Goal: Information Seeking & Learning: Understand process/instructions

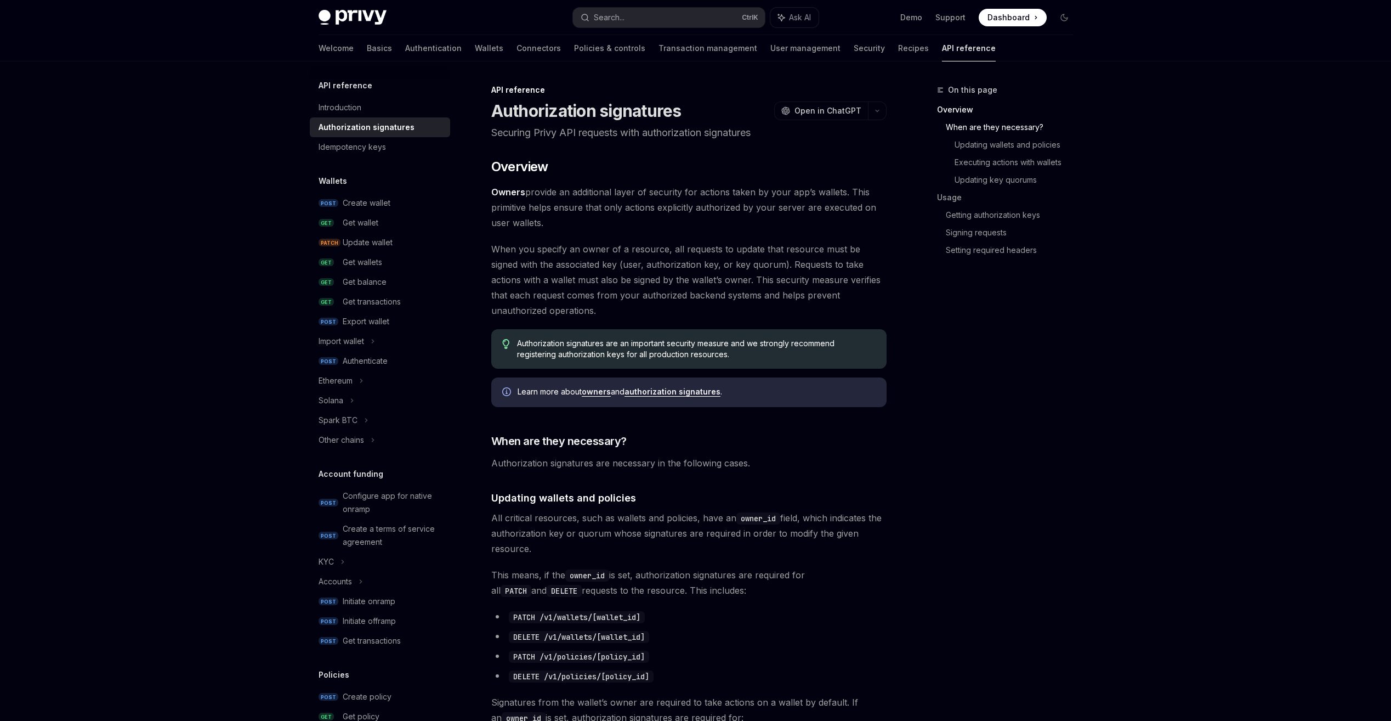
scroll to position [384, 0]
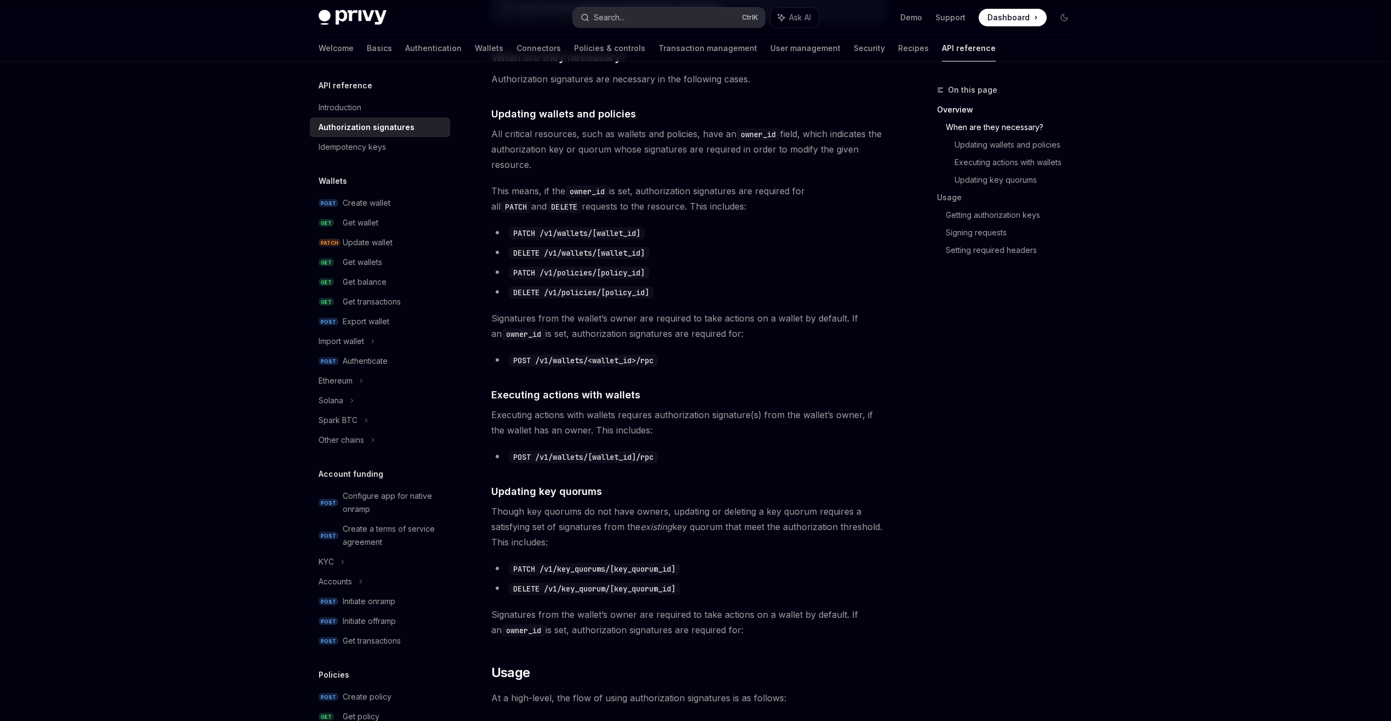
click at [632, 16] on button "Search... Ctrl K" at bounding box center [669, 18] width 192 height 20
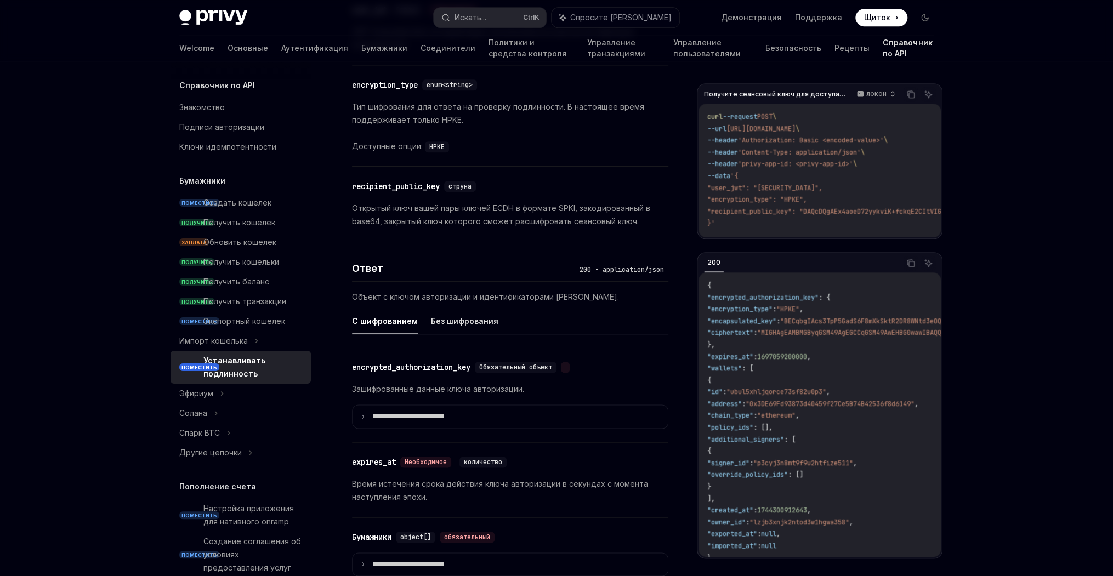
scroll to position [801, 0]
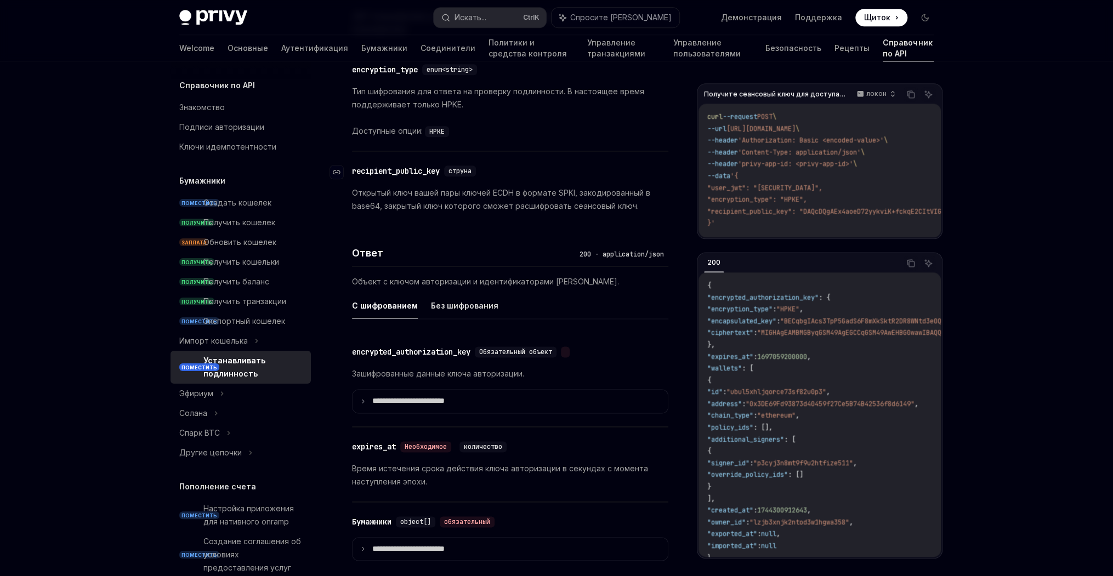
click at [430, 166] on div "recipient_public_key" at bounding box center [396, 171] width 88 height 11
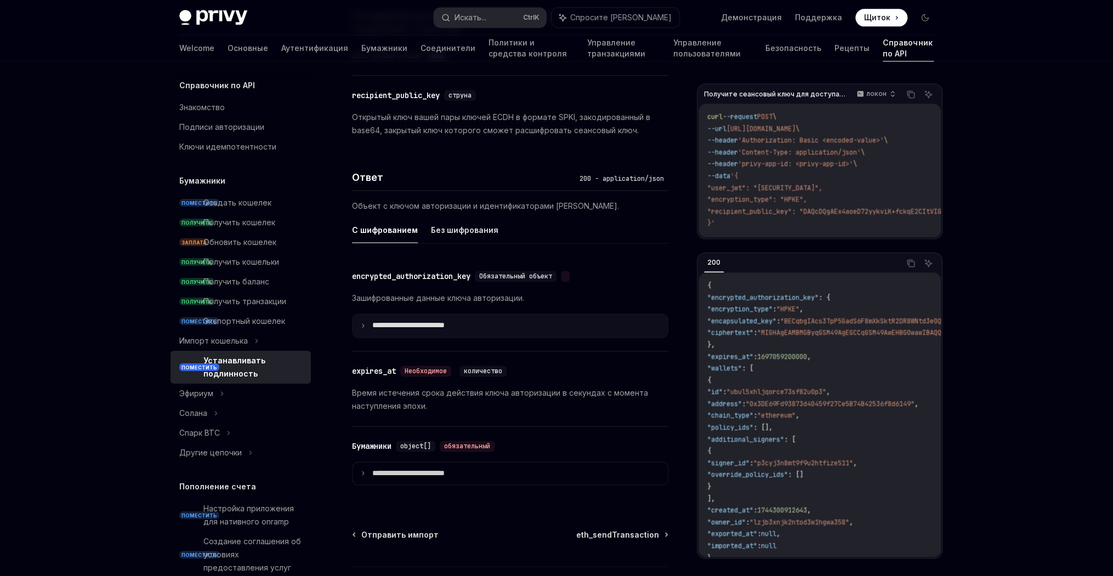
click at [439, 321] on p "**********" at bounding box center [427, 326] width 111 height 10
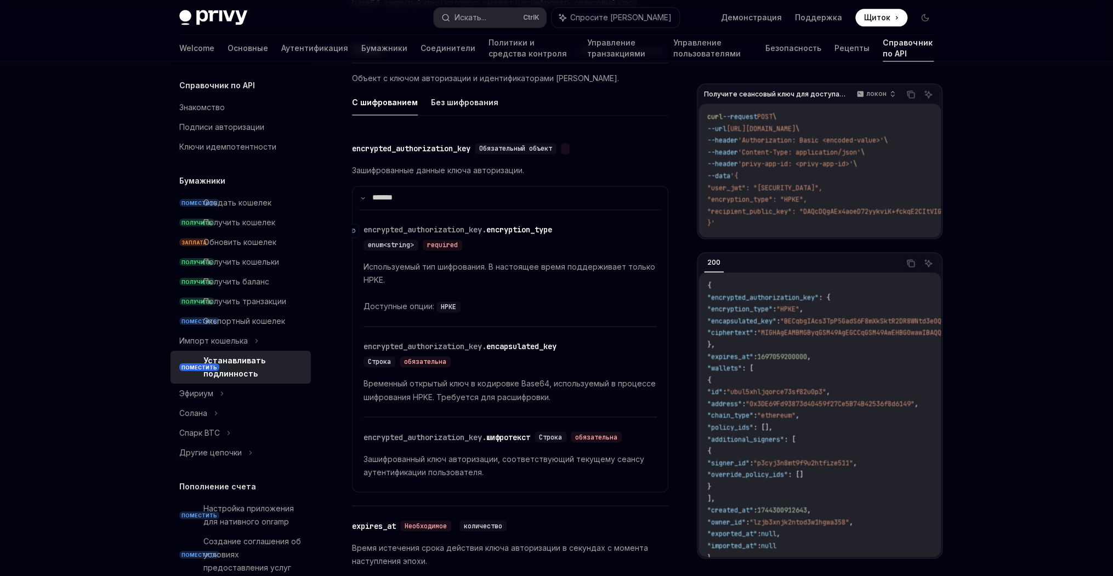
scroll to position [1008, 0]
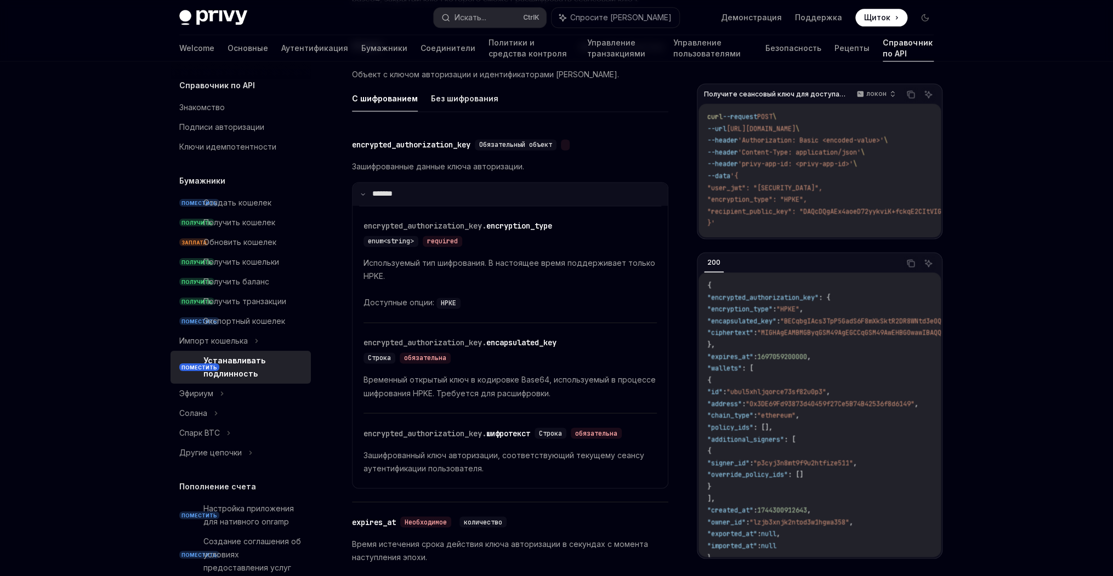
click at [458, 184] on summary "*******" at bounding box center [510, 194] width 315 height 23
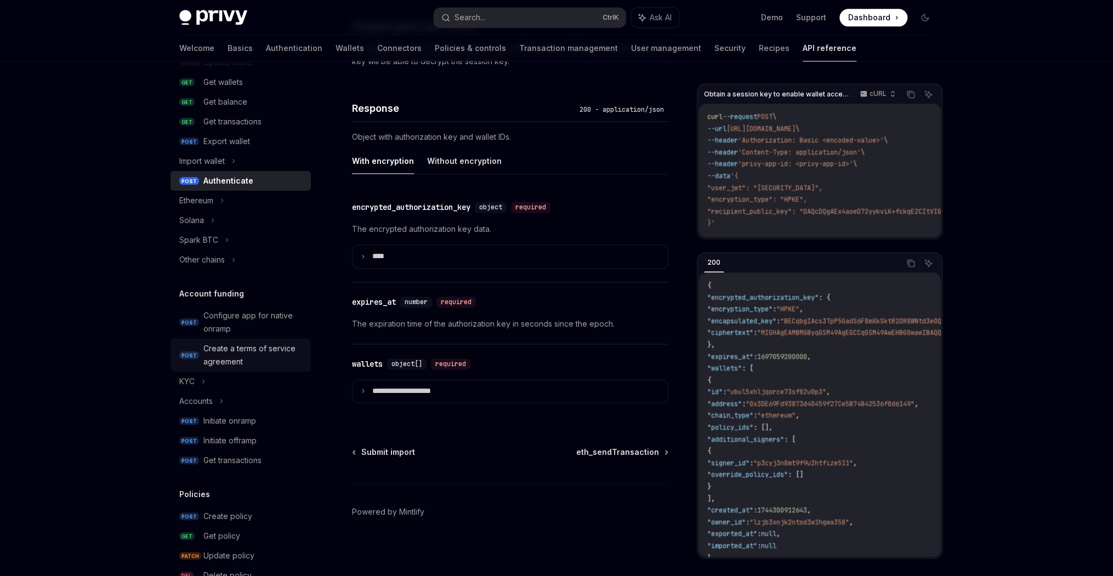
scroll to position [219, 0]
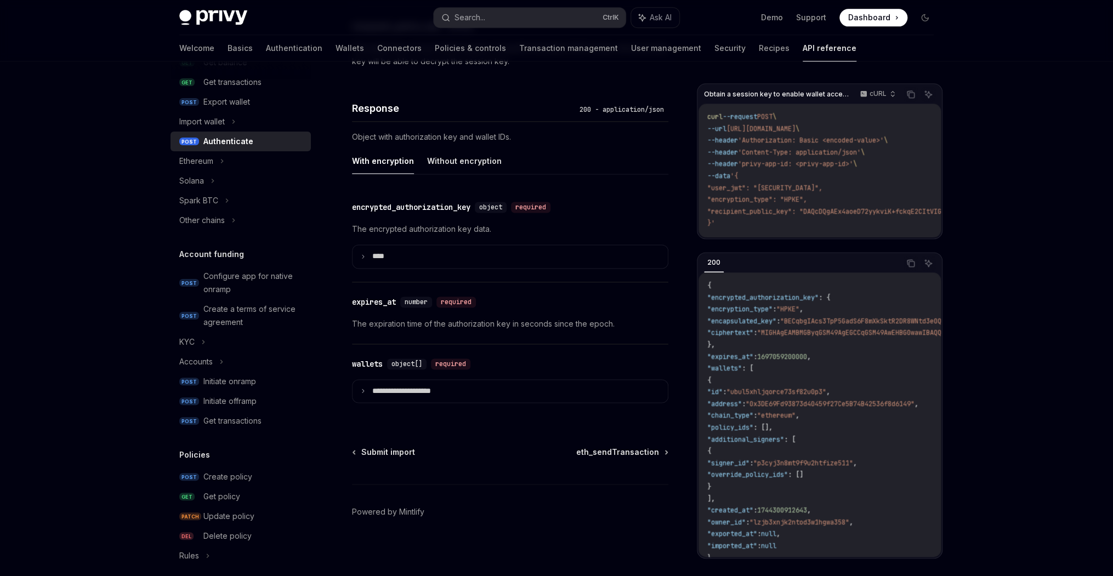
click at [237, 143] on div "Authenticate" at bounding box center [228, 141] width 50 height 13
click at [228, 118] on div "Import wallet" at bounding box center [241, 122] width 140 height 20
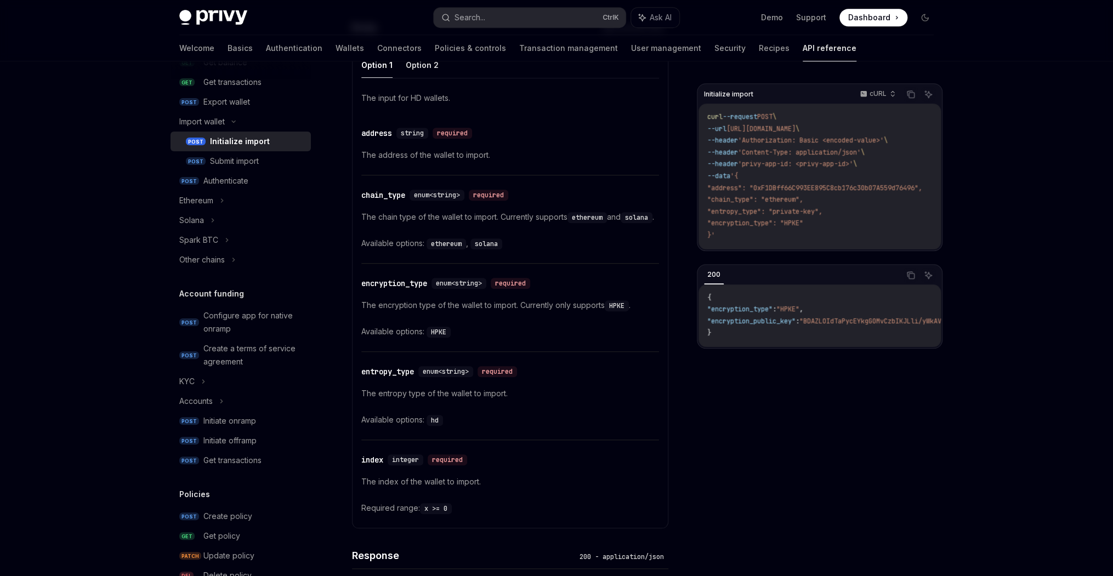
scroll to position [483, 0]
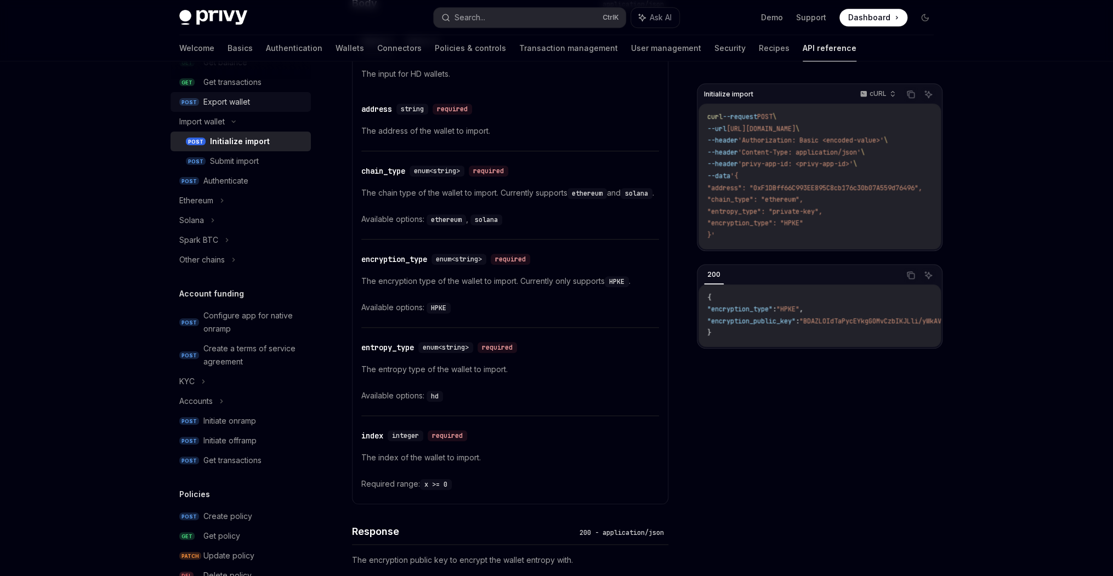
click at [261, 111] on link "POST Export wallet" at bounding box center [241, 102] width 140 height 20
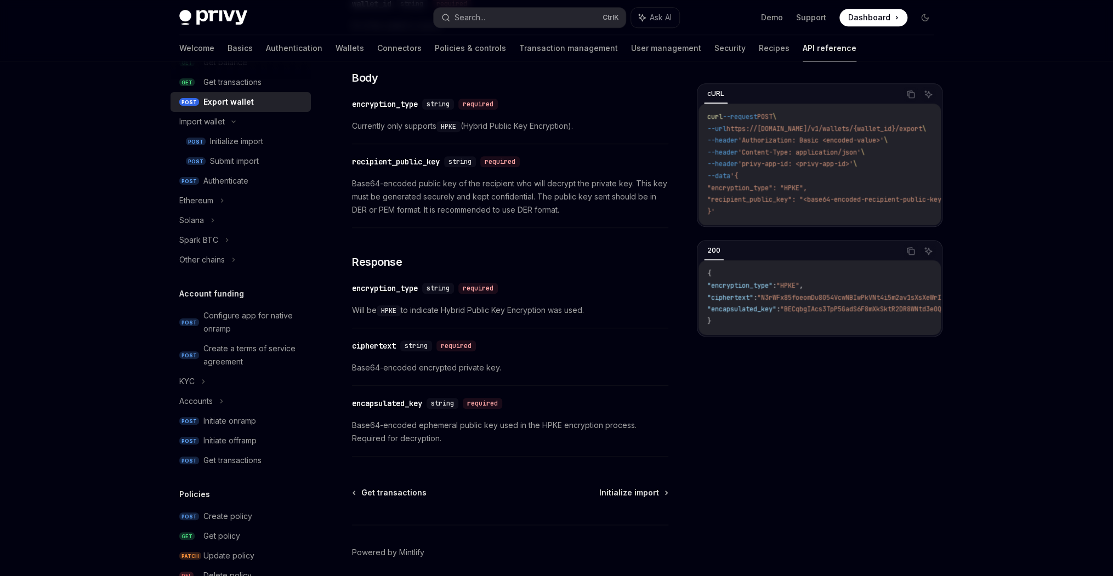
scroll to position [601, 0]
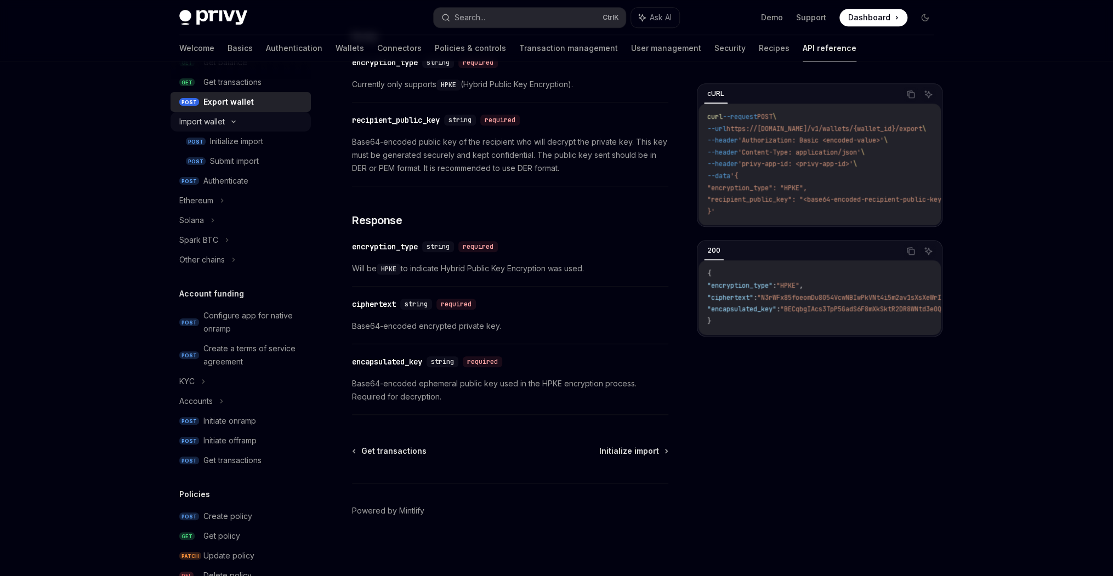
click at [268, 125] on div "Import wallet" at bounding box center [241, 122] width 140 height 20
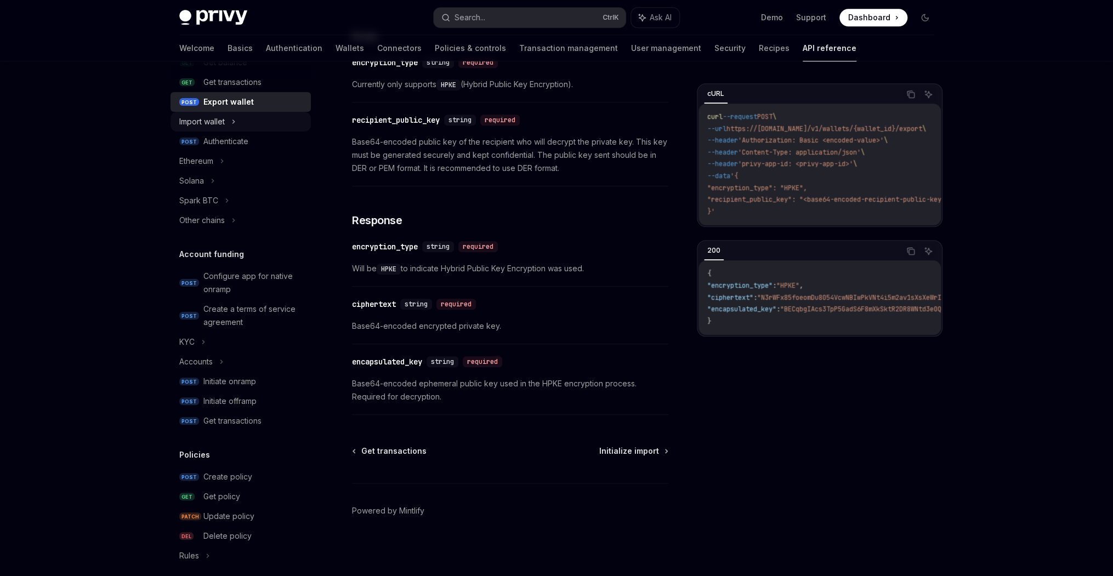
click at [267, 127] on div "Import wallet" at bounding box center [241, 122] width 140 height 20
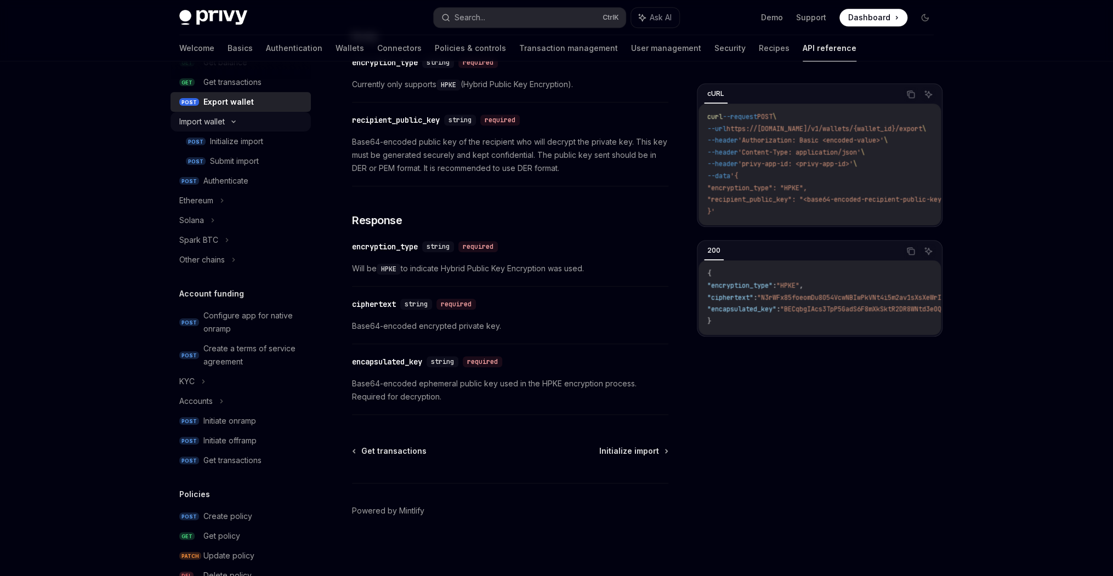
click at [260, 143] on div "Initialize import" at bounding box center [236, 141] width 53 height 13
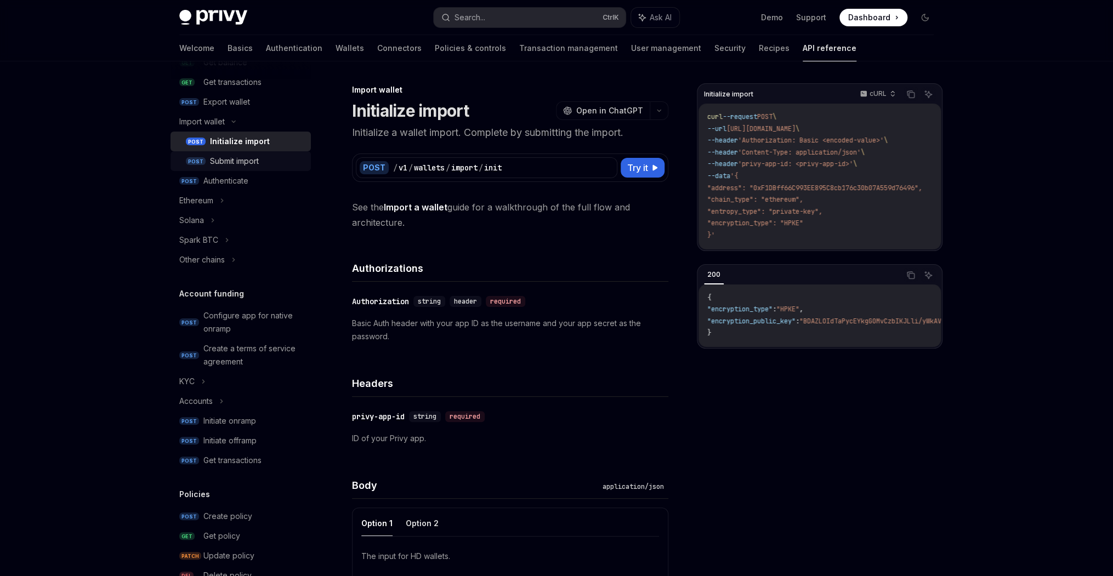
click at [259, 157] on div "Submit import" at bounding box center [234, 161] width 49 height 13
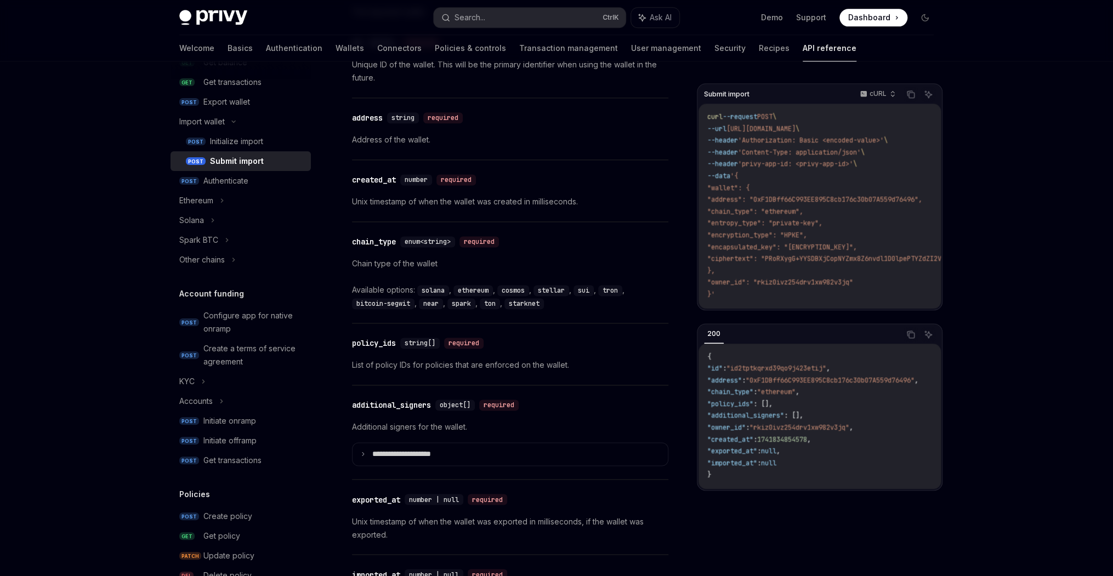
scroll to position [965, 0]
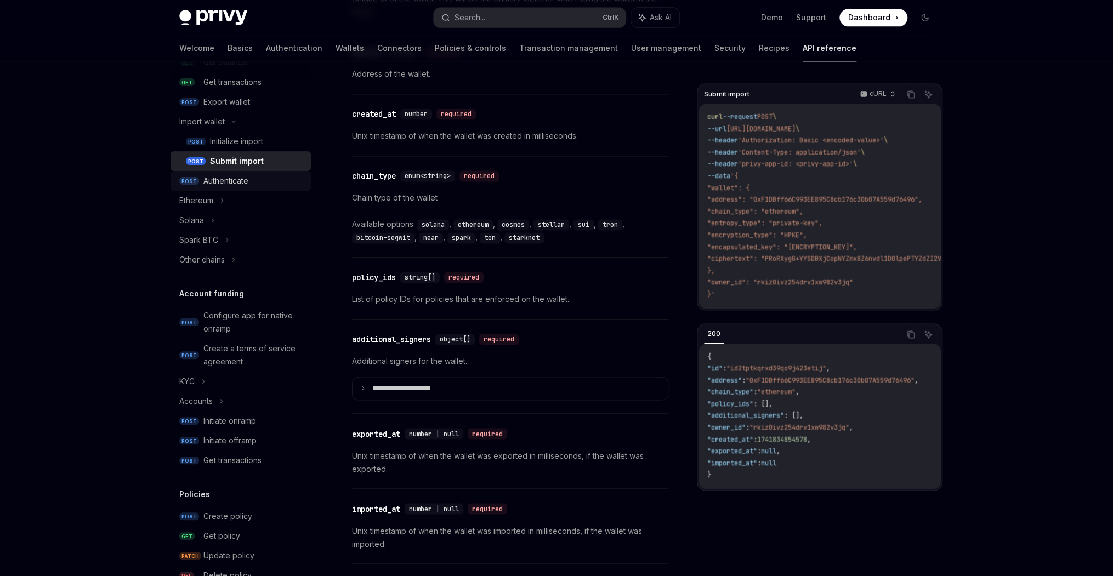
click at [272, 183] on div "Authenticate" at bounding box center [253, 180] width 101 height 13
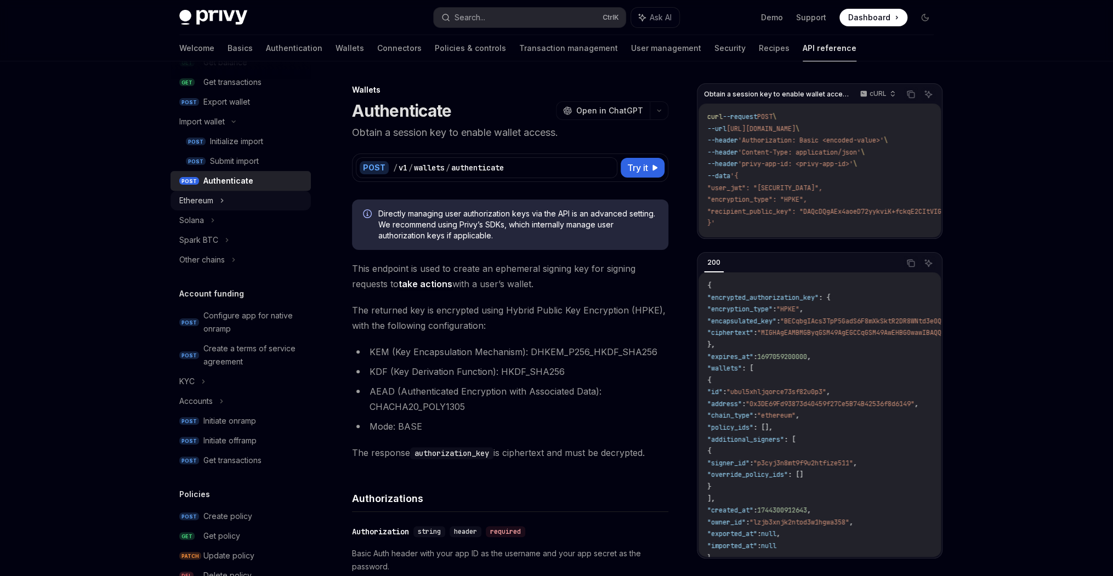
click at [254, 201] on div "Ethereum" at bounding box center [241, 201] width 140 height 20
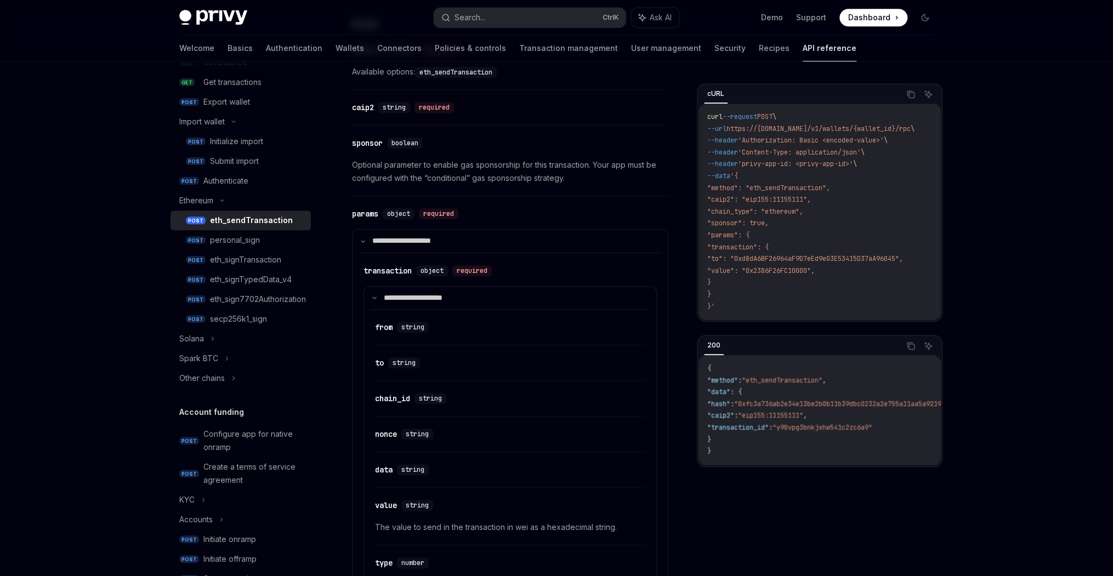
scroll to position [507, 0]
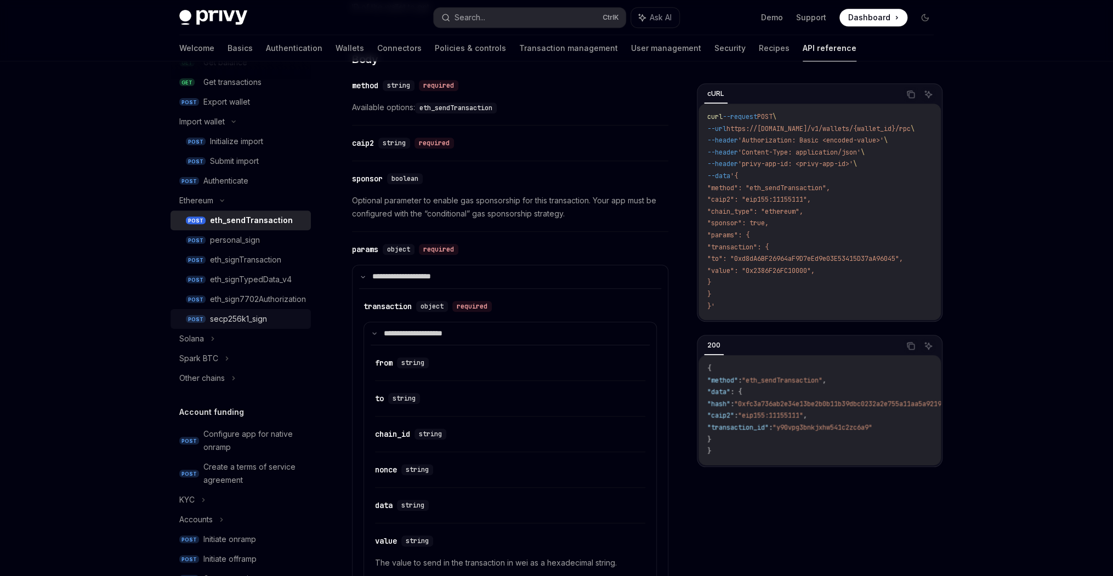
click at [287, 315] on div "secp256k1_sign" at bounding box center [257, 319] width 94 height 13
type textarea "*"
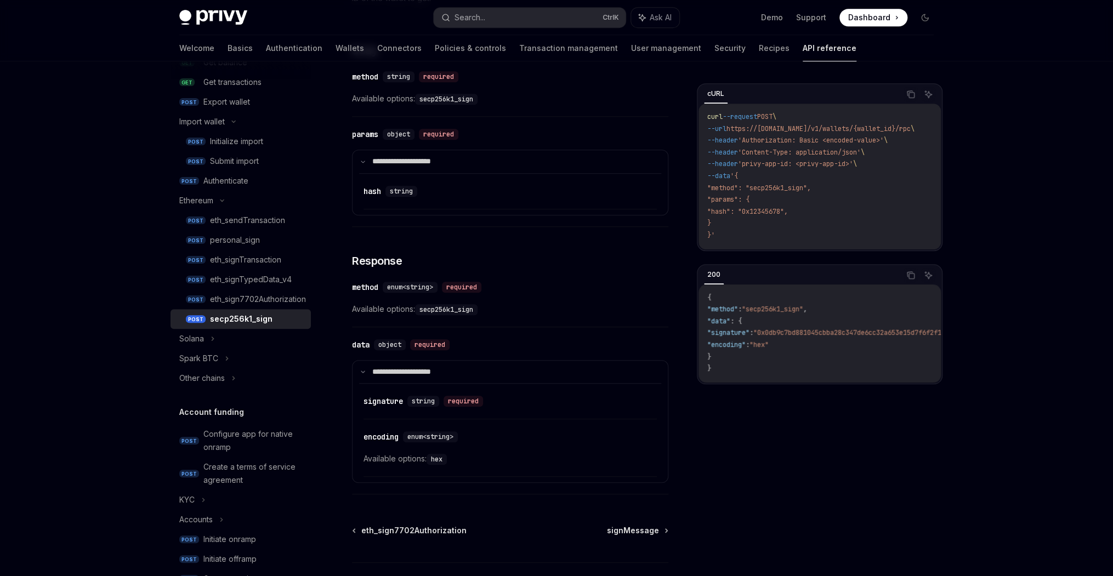
scroll to position [483, 0]
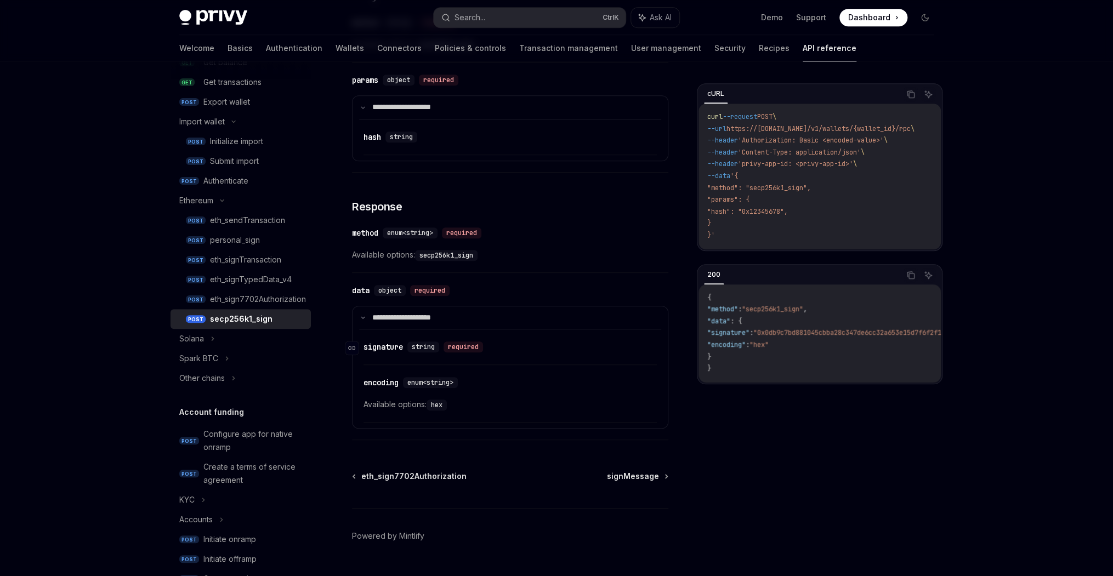
click at [386, 342] on div "signature" at bounding box center [383, 347] width 39 height 11
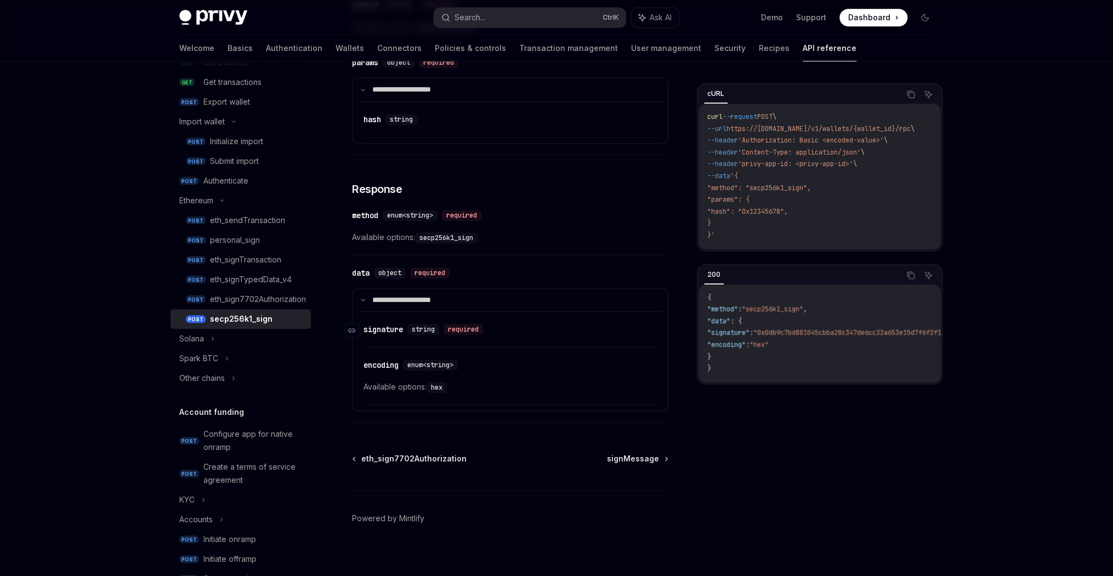
scroll to position [507, 0]
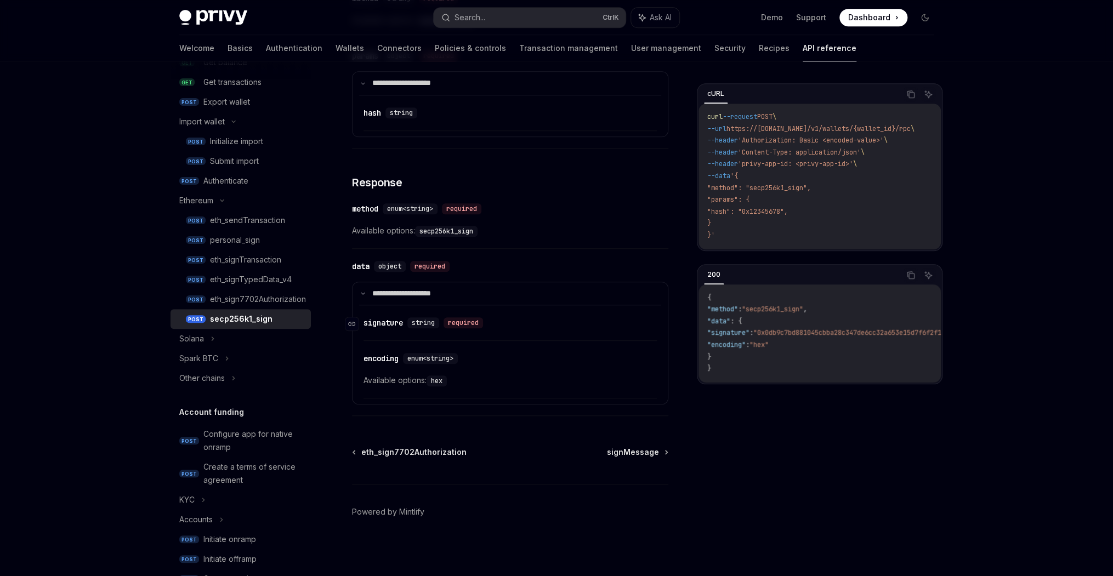
click at [461, 320] on div "required" at bounding box center [463, 323] width 39 height 11
click at [445, 296] on summary "**********" at bounding box center [510, 293] width 315 height 23
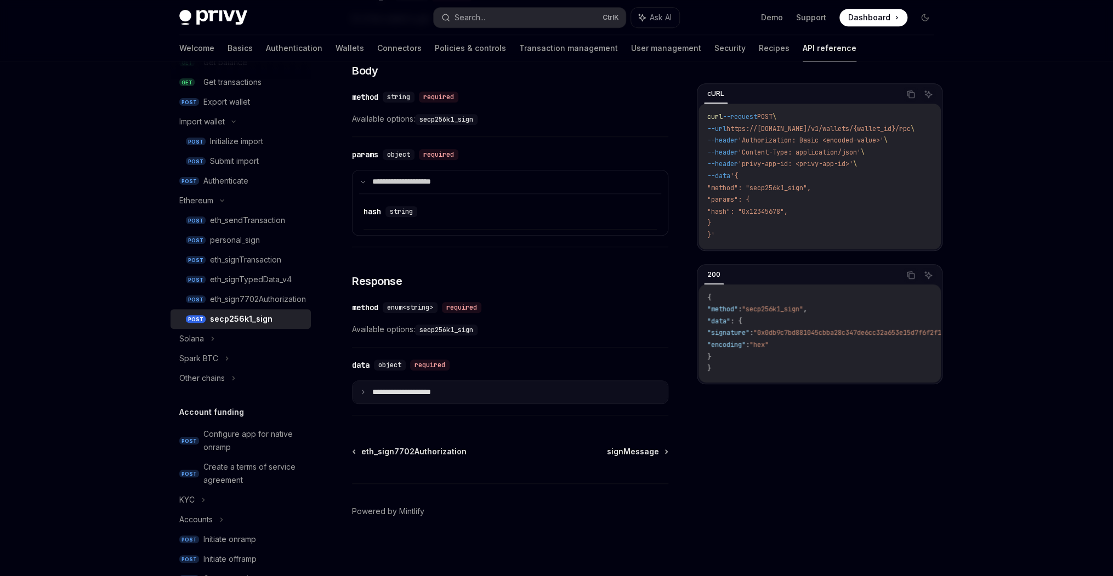
click at [431, 388] on p "**********" at bounding box center [411, 393] width 79 height 10
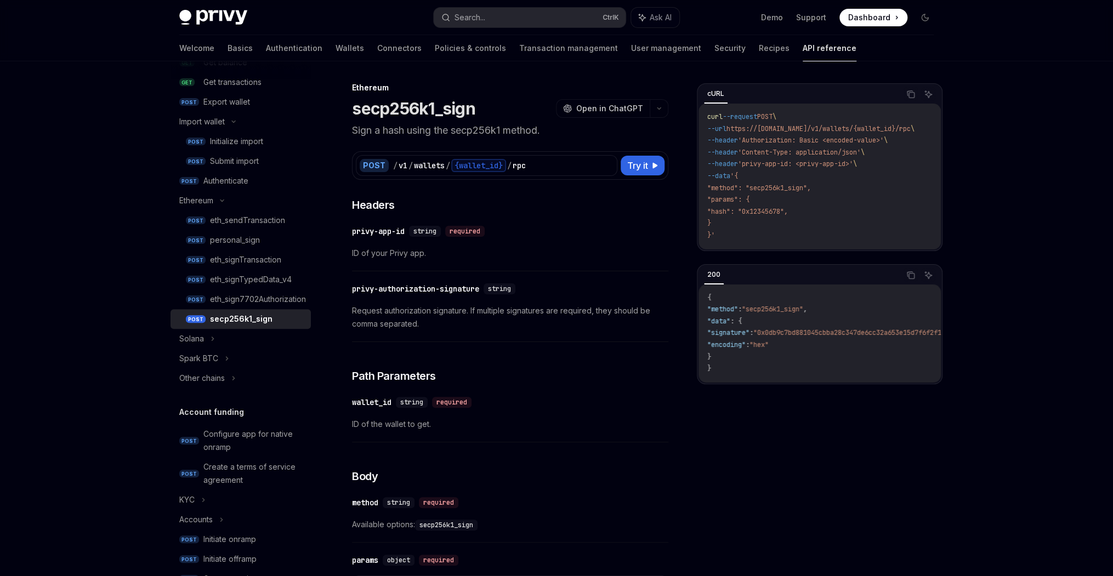
scroll to position [0, 0]
click at [389, 294] on div "privy-authorization-signature" at bounding box center [415, 291] width 127 height 11
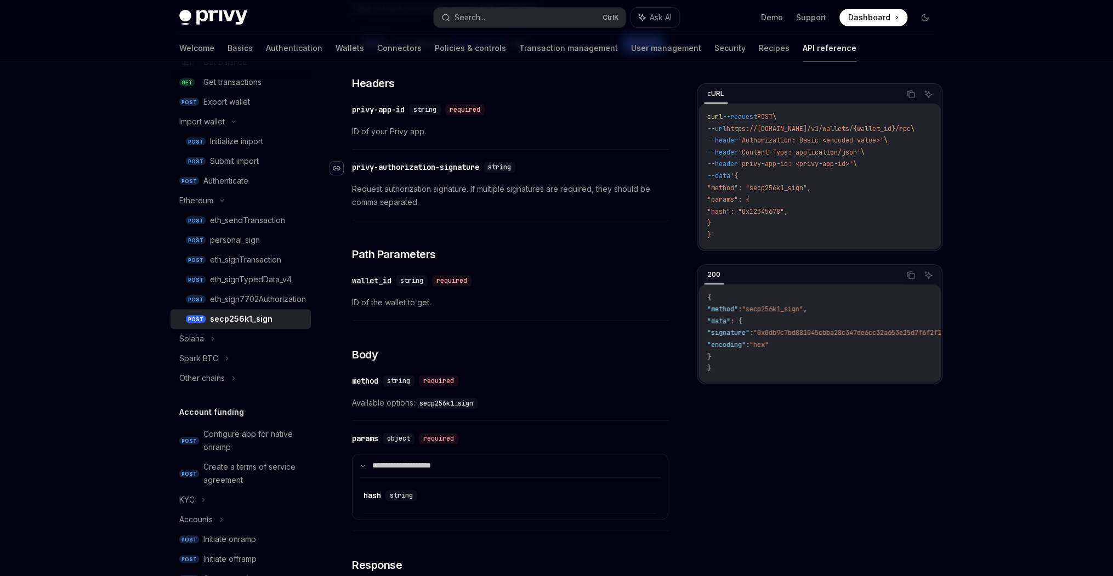
click at [338, 167] on icon "Navigate to header" at bounding box center [337, 168] width 8 height 7
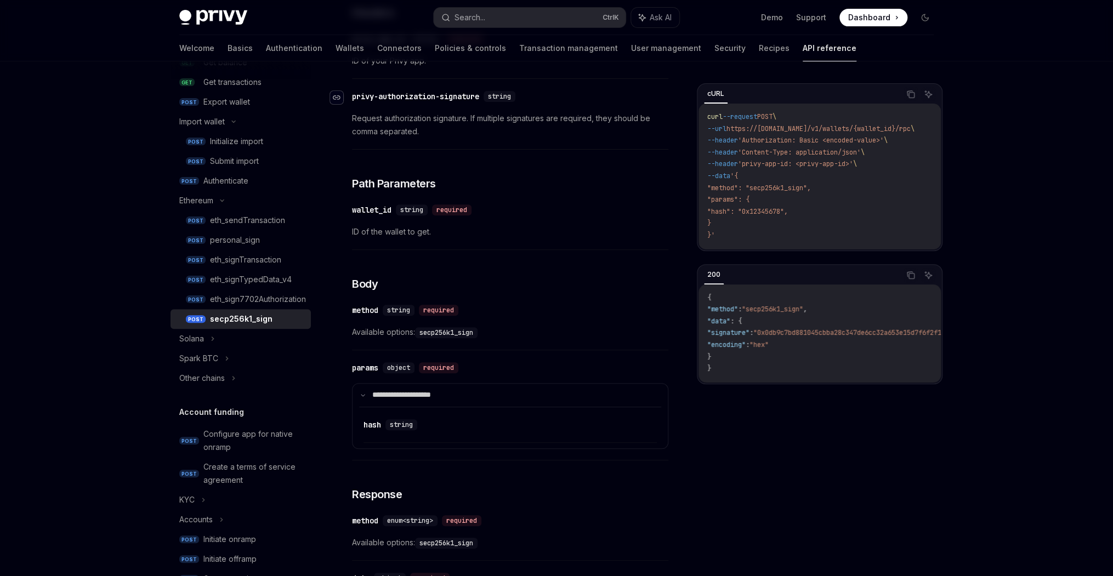
scroll to position [212, 0]
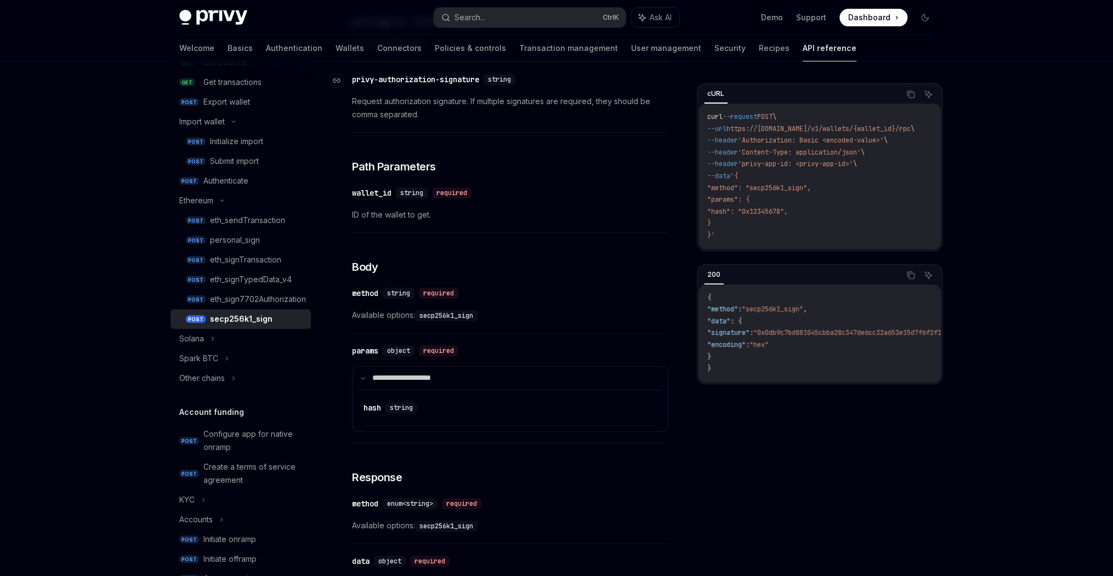
click at [424, 81] on div "privy-authorization-signature" at bounding box center [415, 79] width 127 height 11
click at [364, 100] on span "Request authorization signature. If multiple signatures are required, they shou…" at bounding box center [510, 108] width 316 height 26
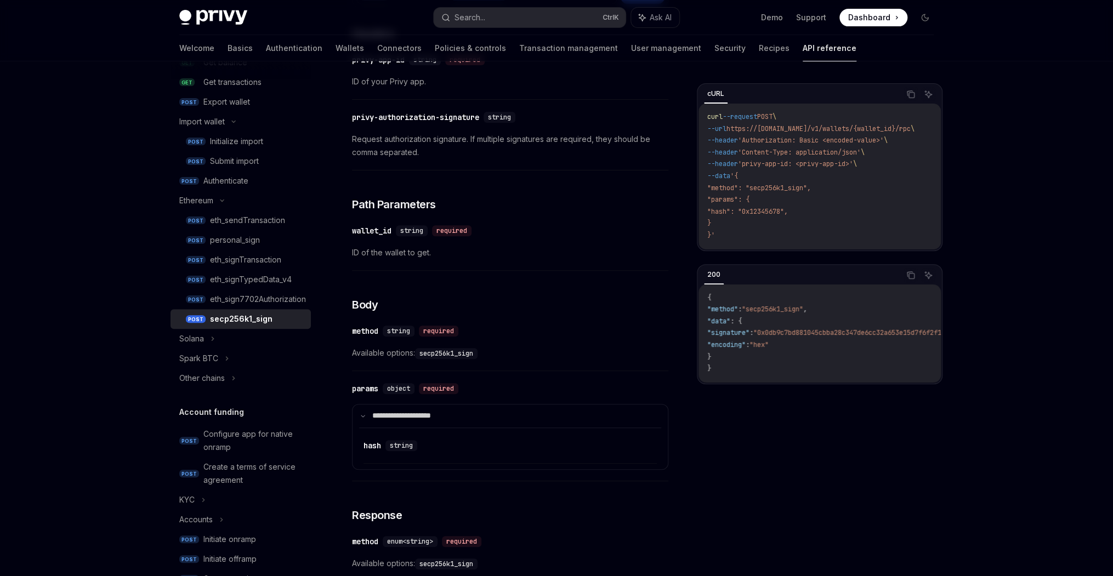
scroll to position [168, 0]
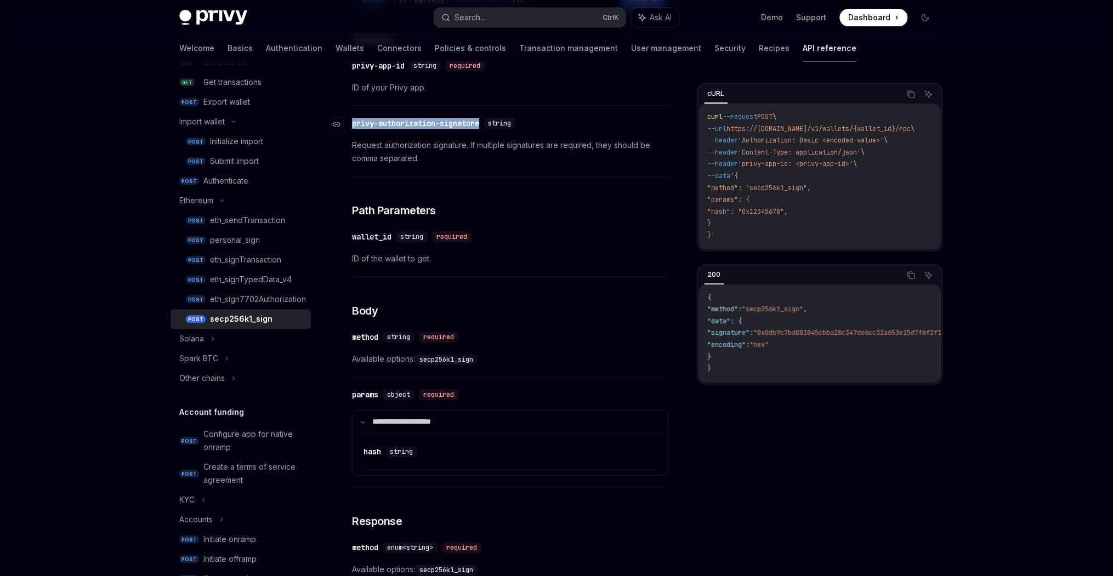
drag, startPoint x: 486, startPoint y: 121, endPoint x: 349, endPoint y: 120, distance: 137.1
click at [352, 120] on div "​ privy-authorization-signature string" at bounding box center [436, 123] width 168 height 11
drag, startPoint x: 349, startPoint y: 120, endPoint x: 358, endPoint y: 118, distance: 8.8
copy div "​ privy-authorization-signature"
click at [522, 29] on div "Privy Docs home page Search... Ctrl K Ask AI Demo Support Dashboard Dashboard S…" at bounding box center [556, 17] width 755 height 35
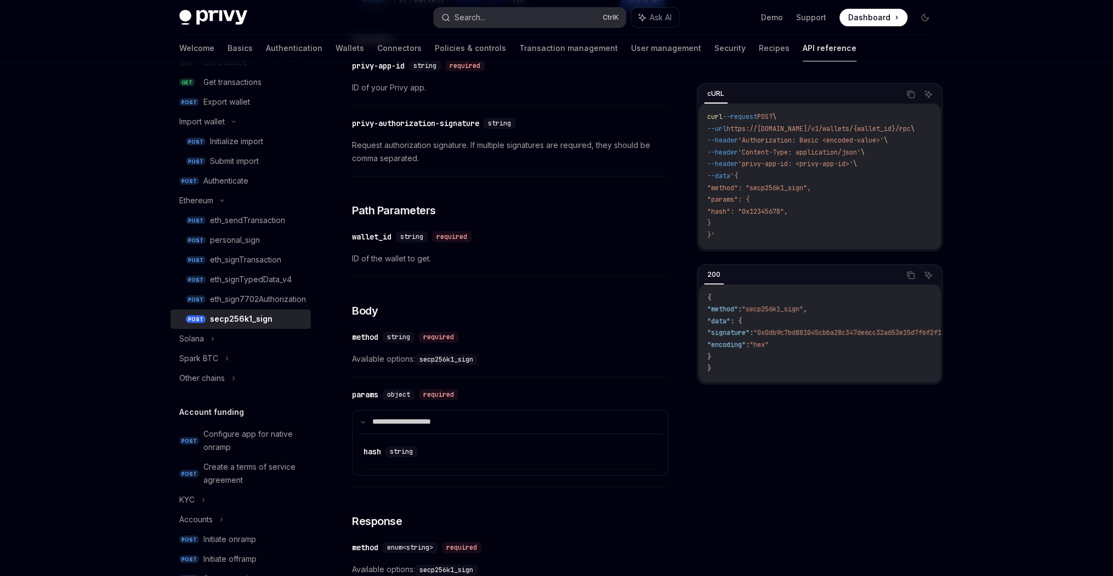
click at [525, 21] on button "Search... Ctrl K" at bounding box center [530, 18] width 192 height 20
drag, startPoint x: 521, startPoint y: 18, endPoint x: 498, endPoint y: 18, distance: 23.0
click at [498, 18] on button "Search... Ctrl K" at bounding box center [530, 18] width 192 height 20
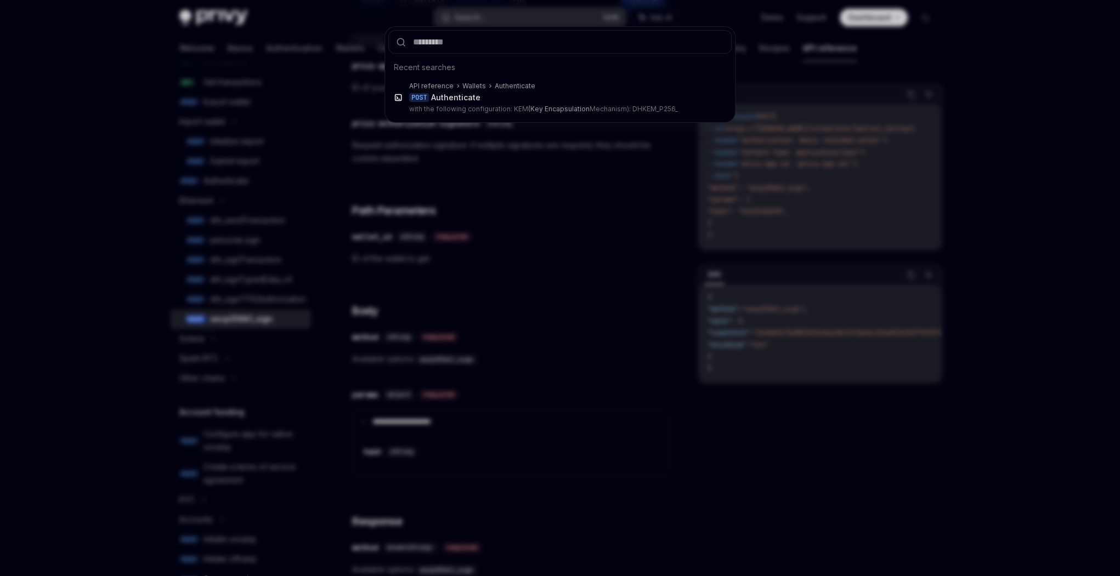
click at [498, 18] on div "Recent searches API reference Wallets Authenticate POST Authenticate with the f…" at bounding box center [560, 288] width 1120 height 576
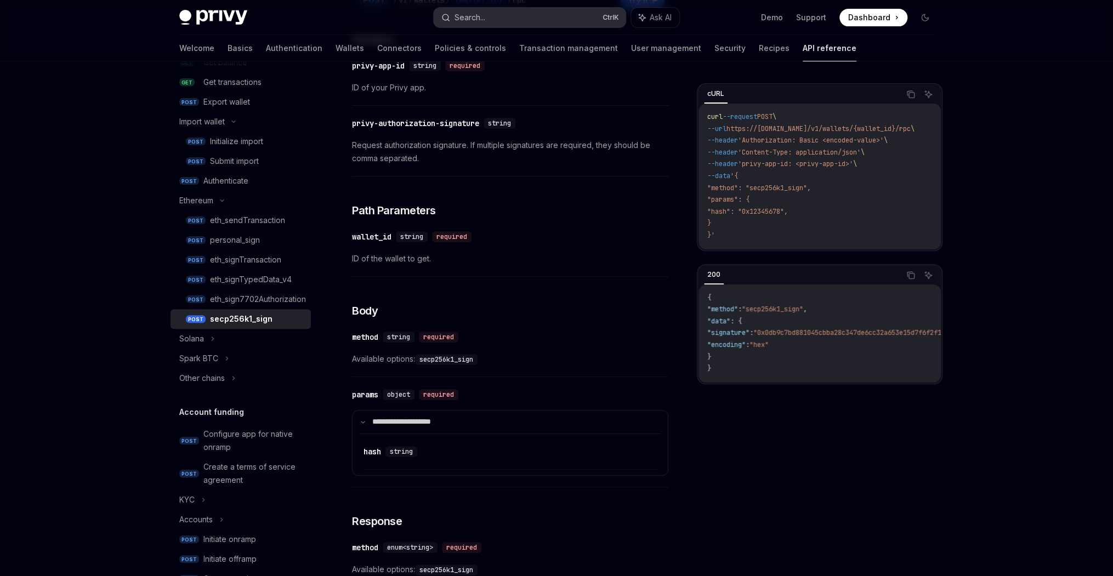
click at [498, 18] on button "Search... Ctrl K" at bounding box center [530, 18] width 192 height 20
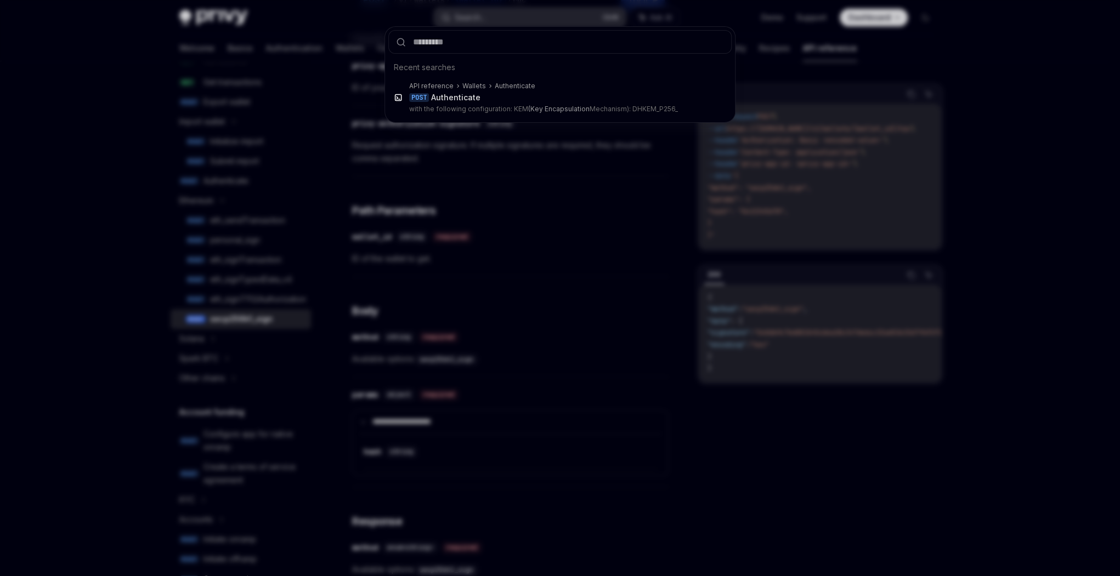
type input "**********"
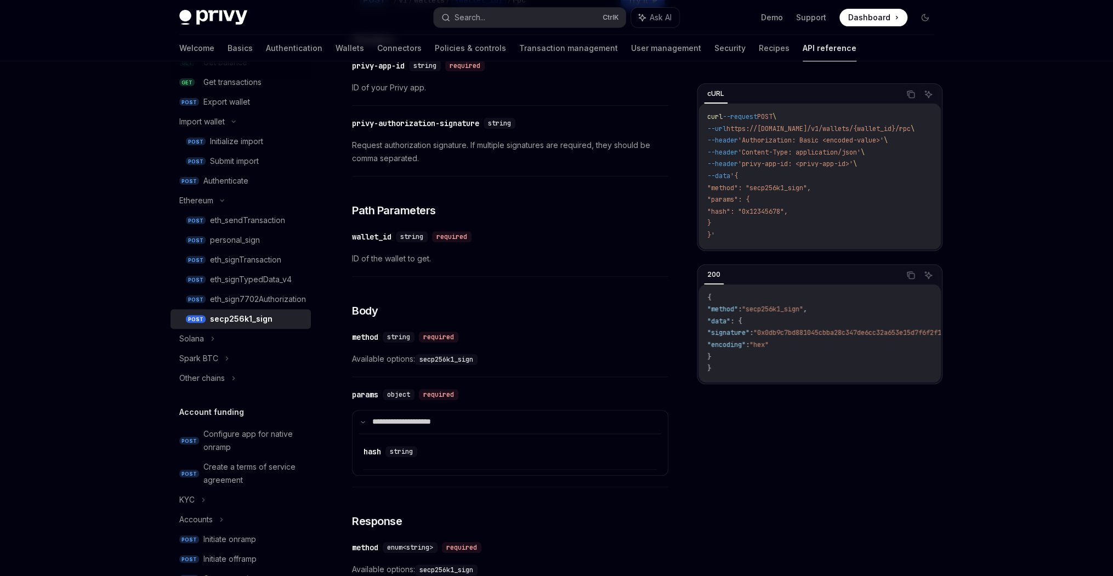
scroll to position [195, 0]
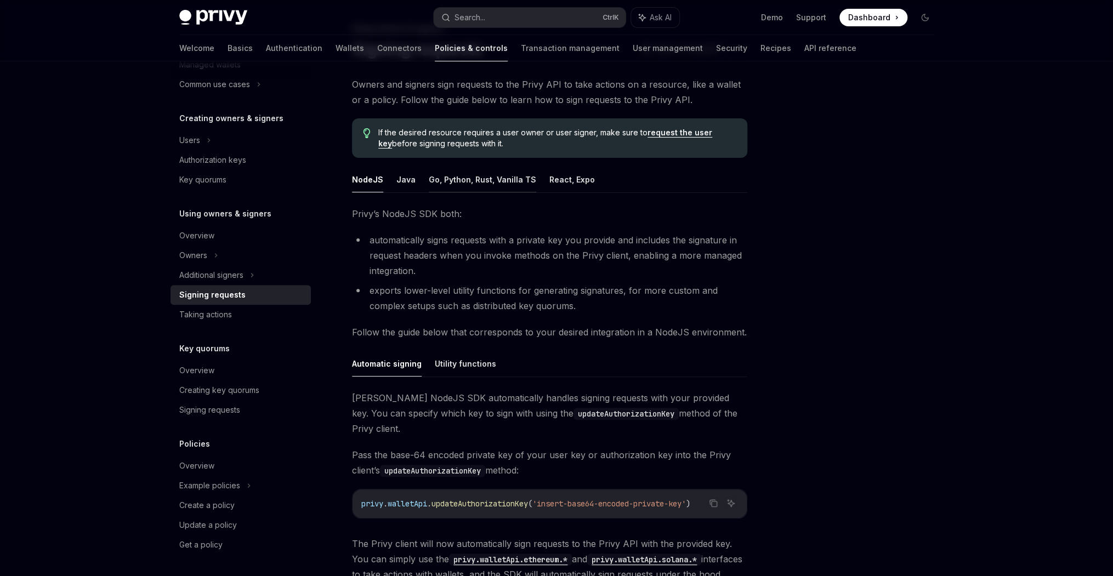
click at [501, 179] on button "Go, Python, Rust, Vanilla TS" at bounding box center [482, 180] width 107 height 26
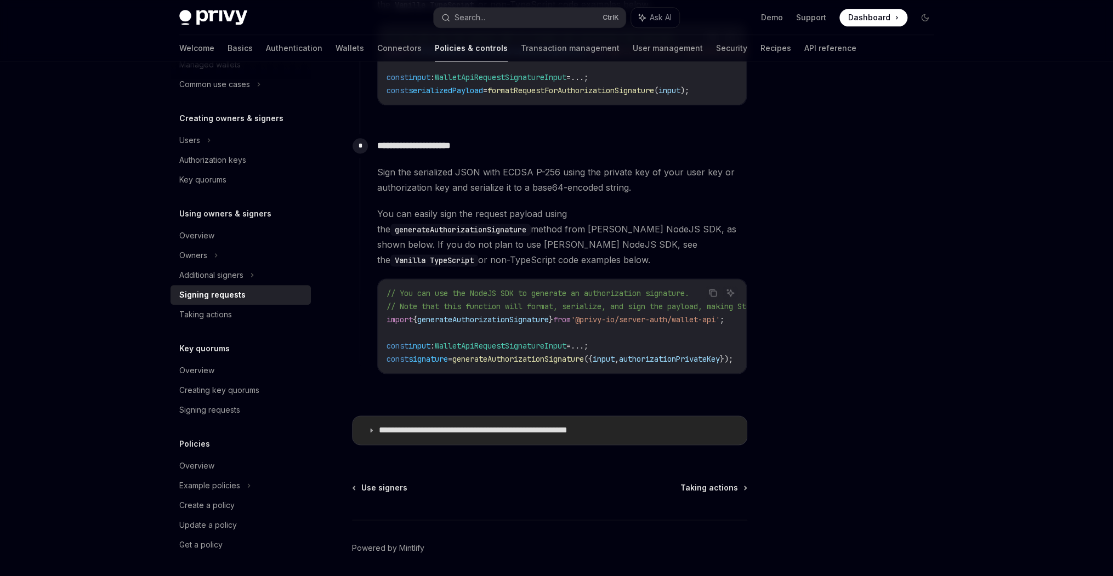
click at [490, 425] on p "**********" at bounding box center [502, 430] width 247 height 11
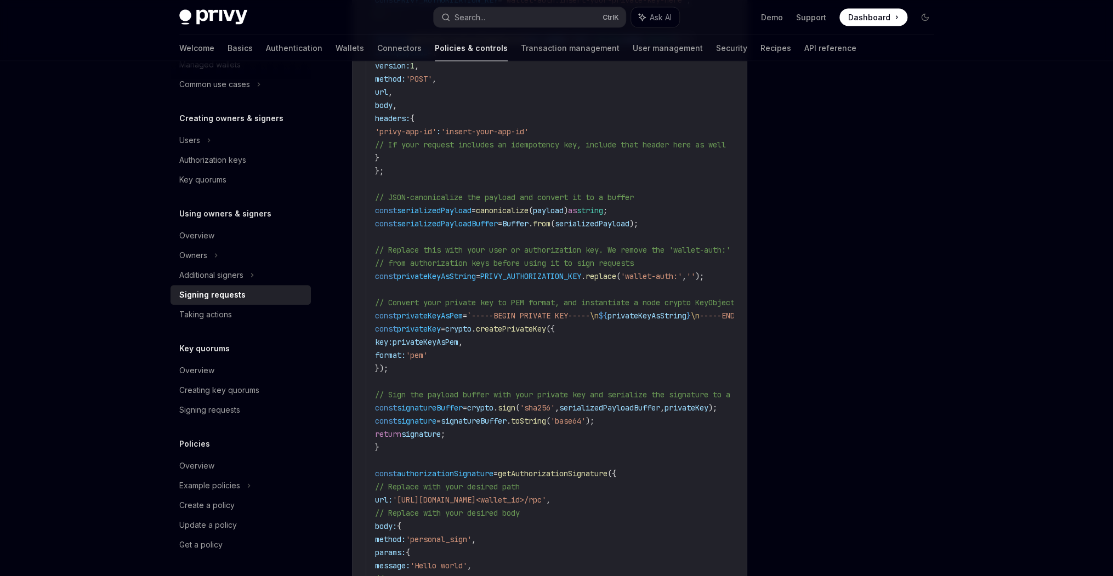
scroll to position [1465, 0]
drag, startPoint x: 669, startPoint y: 320, endPoint x: 718, endPoint y: 317, distance: 50.0
click at [718, 317] on code "import canonicalize from 'canonicalize' ; // Support JSON canonicalization impo…" at bounding box center [609, 279] width 469 height 684
click at [687, 312] on span "privateKeyAsString" at bounding box center [647, 313] width 79 height 10
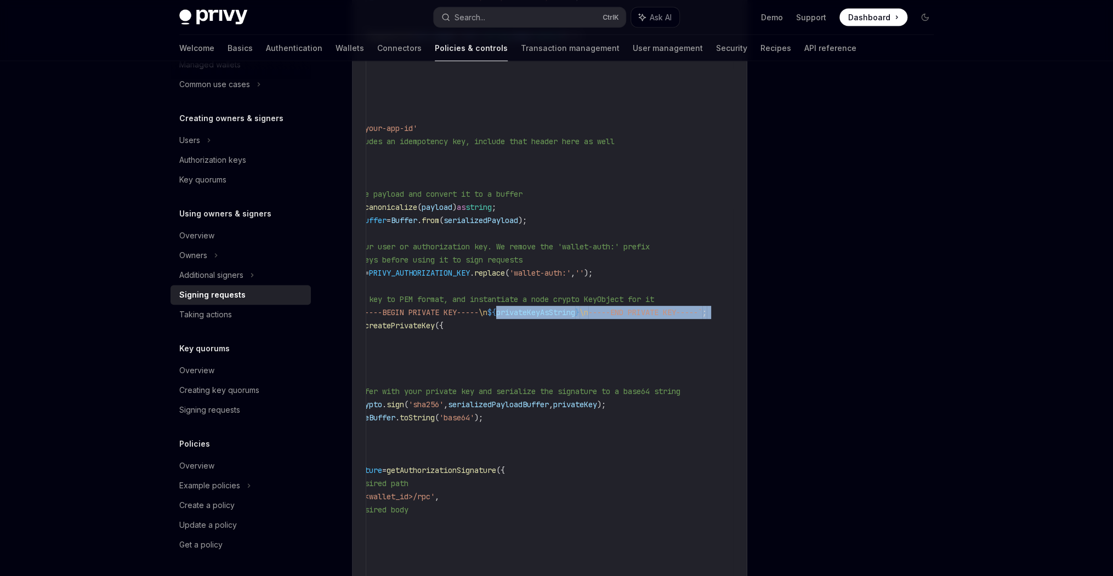
scroll to position [0, 156]
drag, startPoint x: 708, startPoint y: 312, endPoint x: 730, endPoint y: 308, distance: 22.8
click at [730, 308] on code "import canonicalize from 'canonicalize' ; // Support JSON canonicalization impo…" at bounding box center [498, 279] width 469 height 684
drag, startPoint x: 730, startPoint y: 308, endPoint x: 700, endPoint y: 313, distance: 30.6
click at [700, 313] on code "import canonicalize from 'canonicalize' ; // Support JSON canonicalization impo…" at bounding box center [498, 279] width 469 height 684
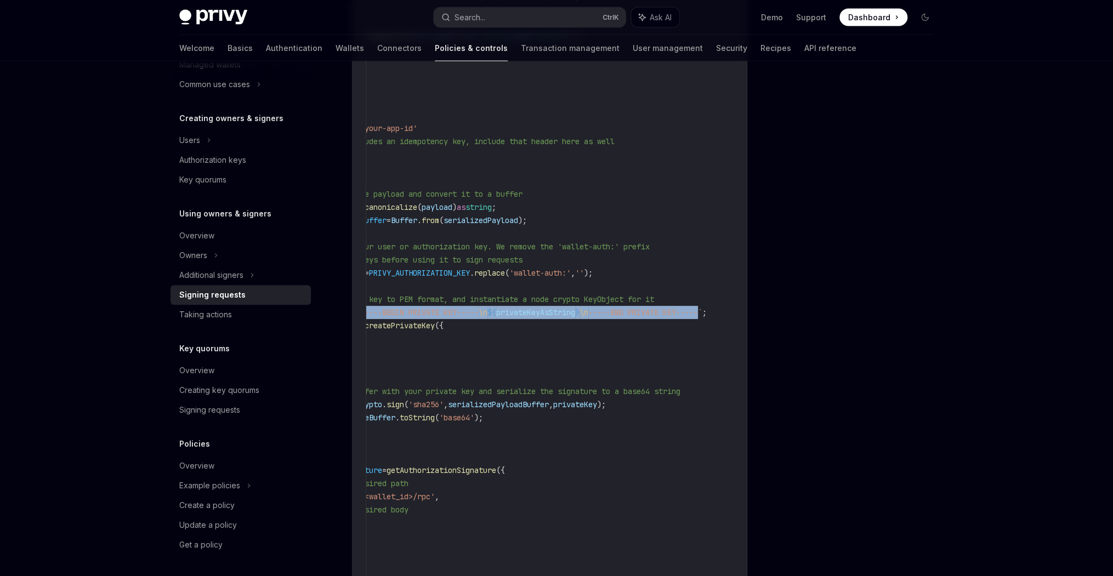
scroll to position [0, 0]
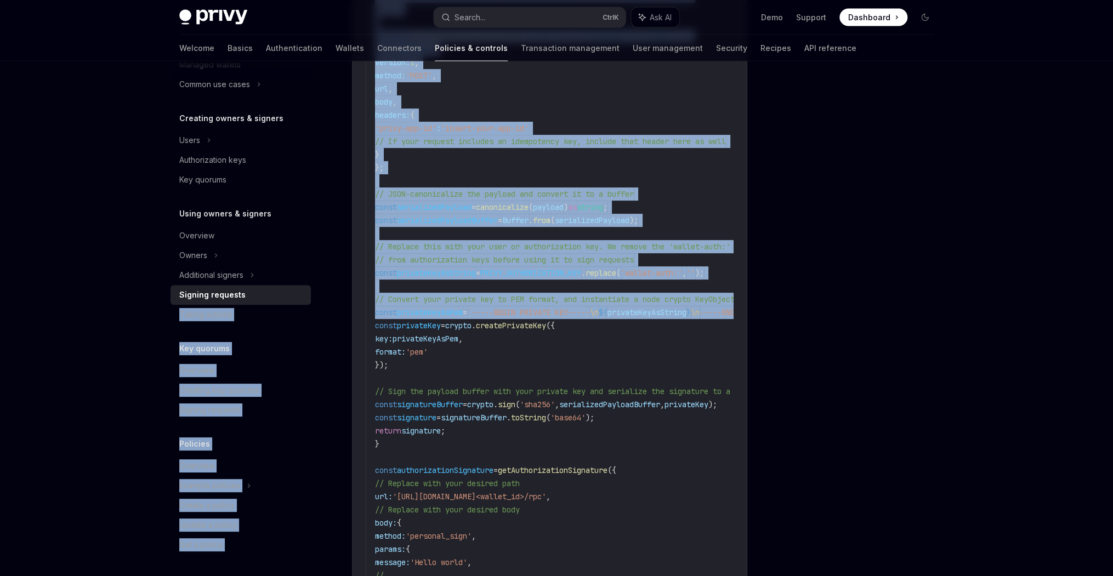
drag, startPoint x: 614, startPoint y: 309, endPoint x: 334, endPoint y: 297, distance: 280.5
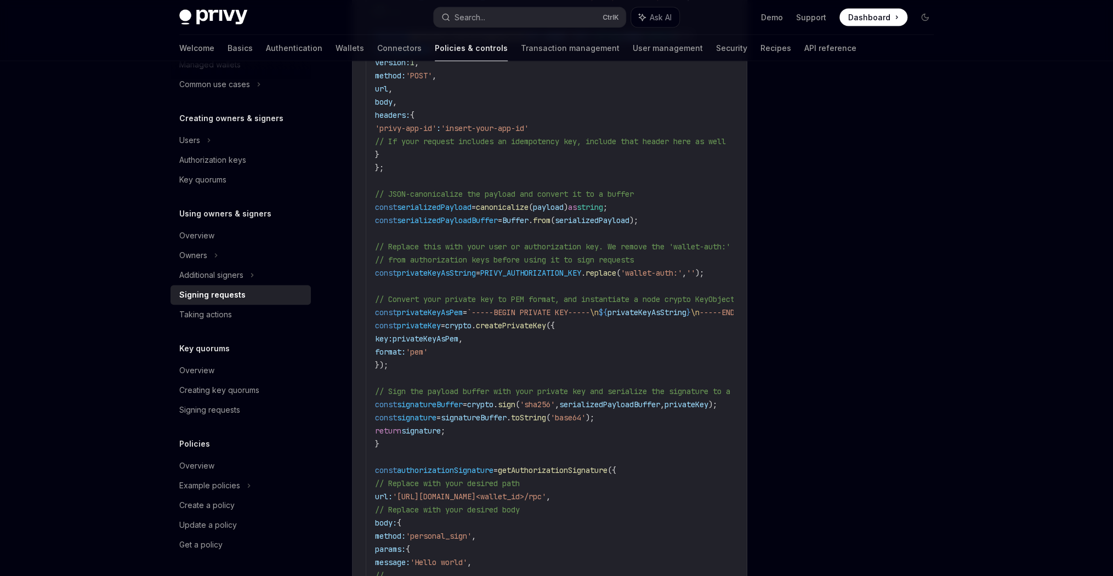
click at [510, 324] on span "createPrivateKey" at bounding box center [511, 326] width 70 height 10
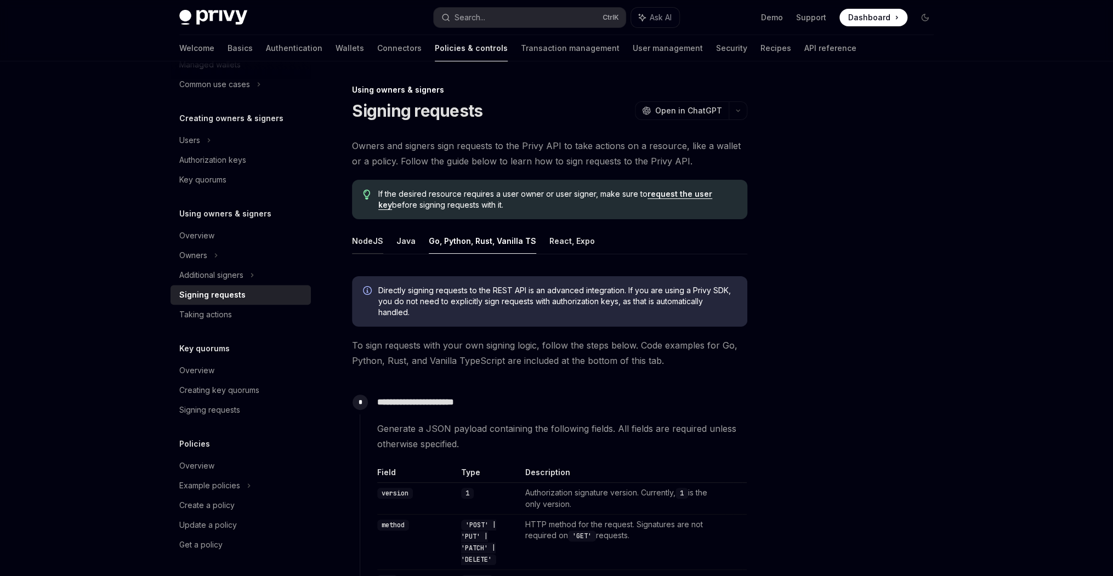
click at [377, 239] on button "NodeJS" at bounding box center [367, 241] width 31 height 26
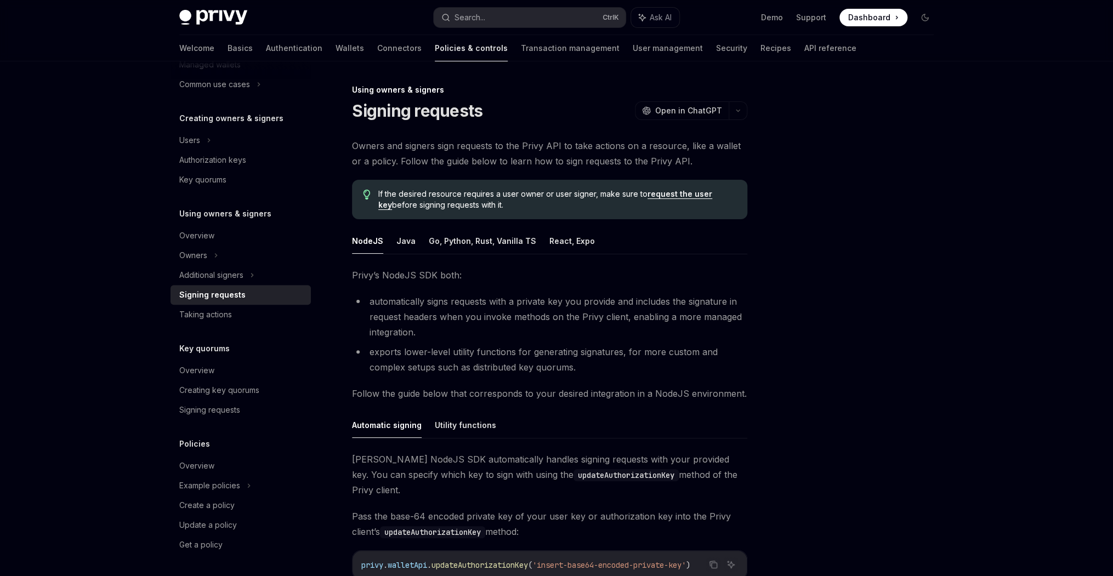
click at [802, 272] on div at bounding box center [859, 329] width 167 height 493
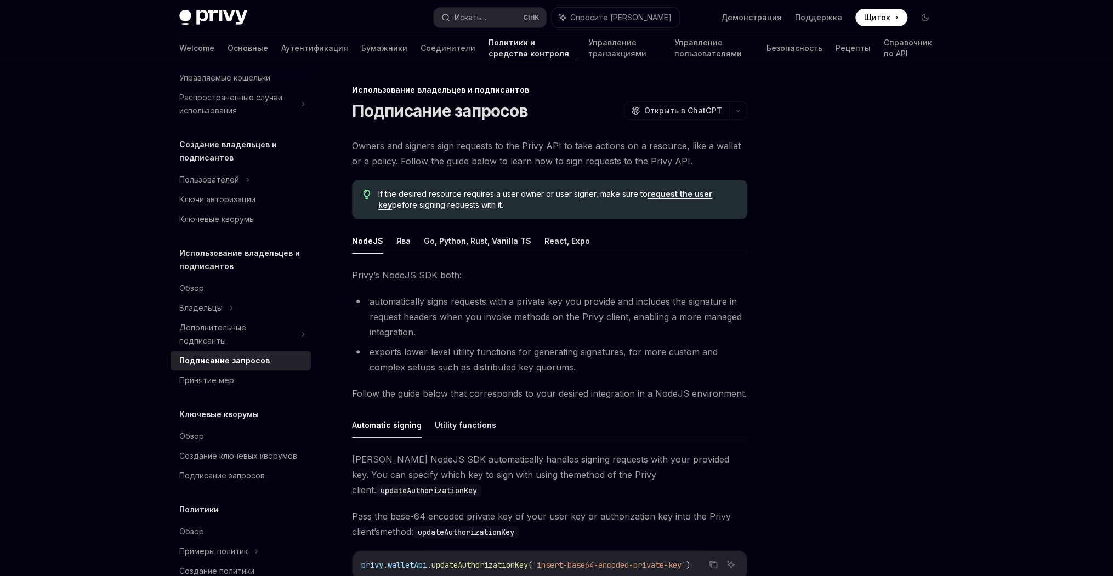
scroll to position [219, 0]
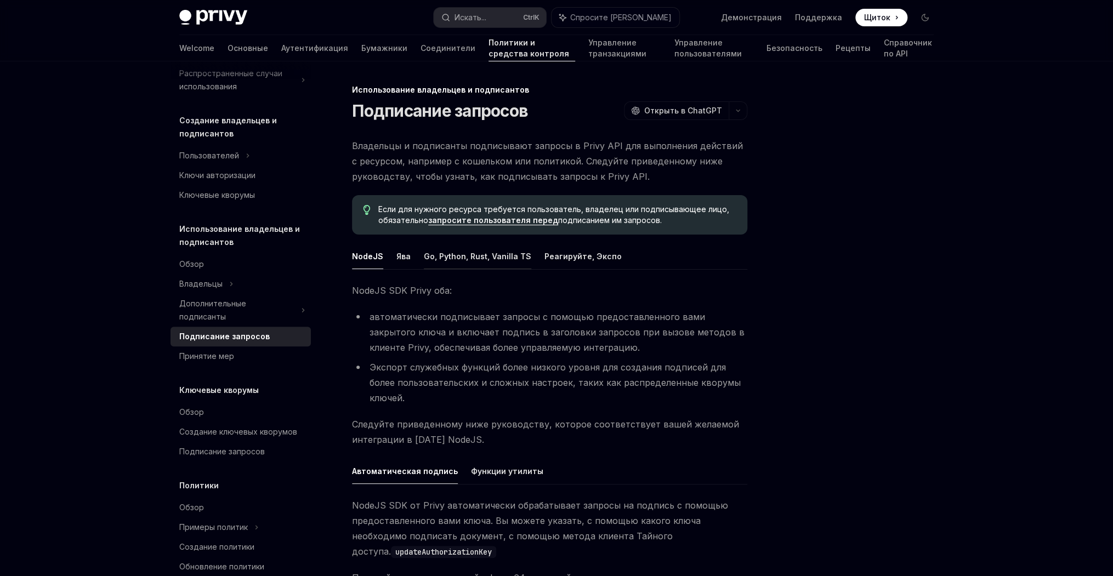
click at [440, 251] on font "Go, Python, Rust, Vanilla TS" at bounding box center [477, 256] width 107 height 13
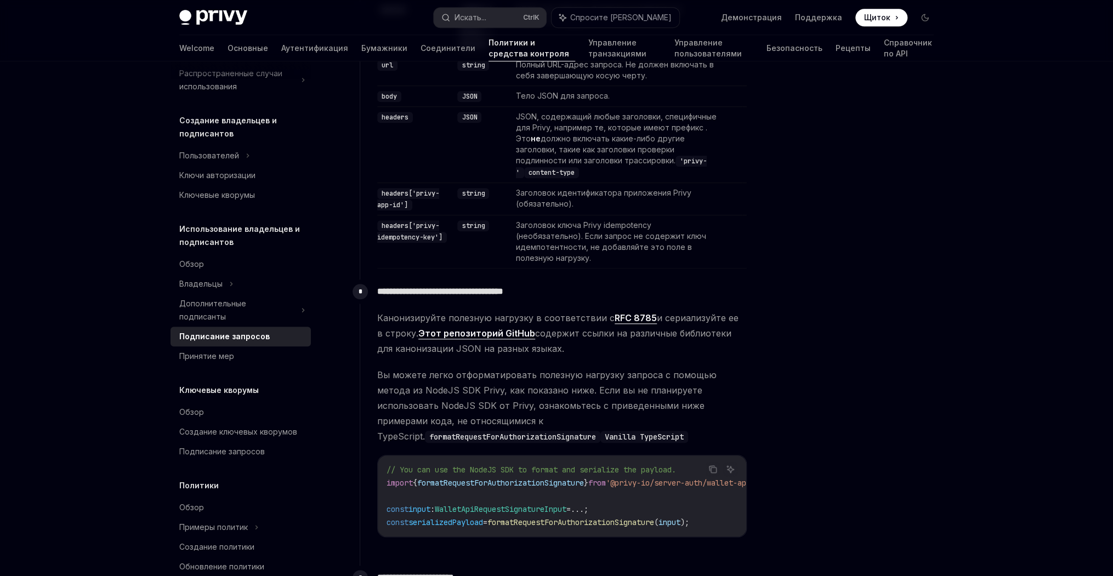
scroll to position [614, 0]
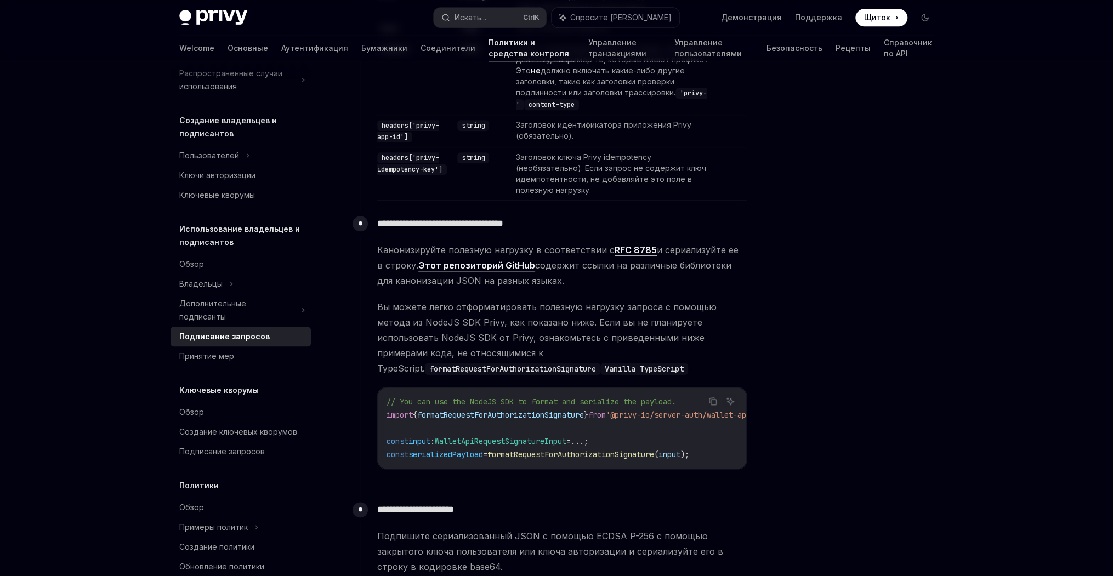
click at [559, 461] on div "// You can use the NodeJS SDK to format and serialize the payload. import { for…" at bounding box center [562, 428] width 369 height 81
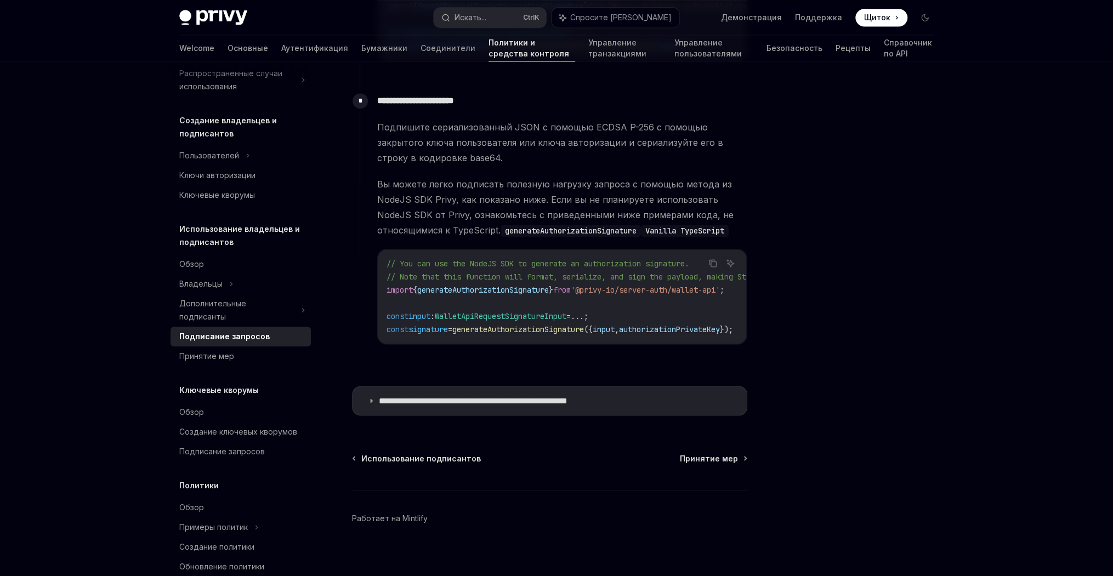
scroll to position [1031, 0]
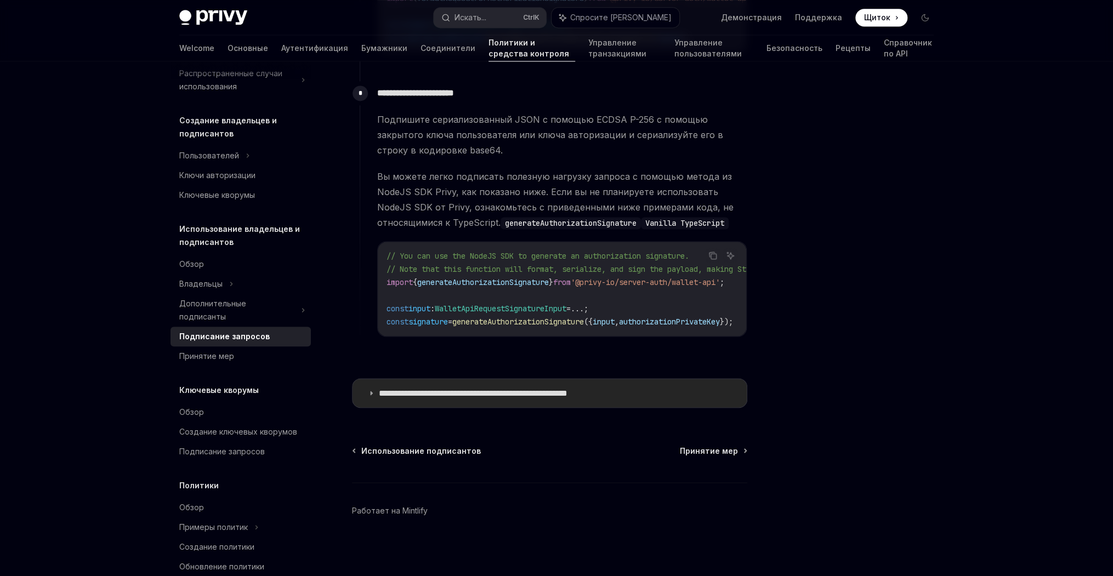
click at [526, 388] on p "**********" at bounding box center [518, 393] width 279 height 11
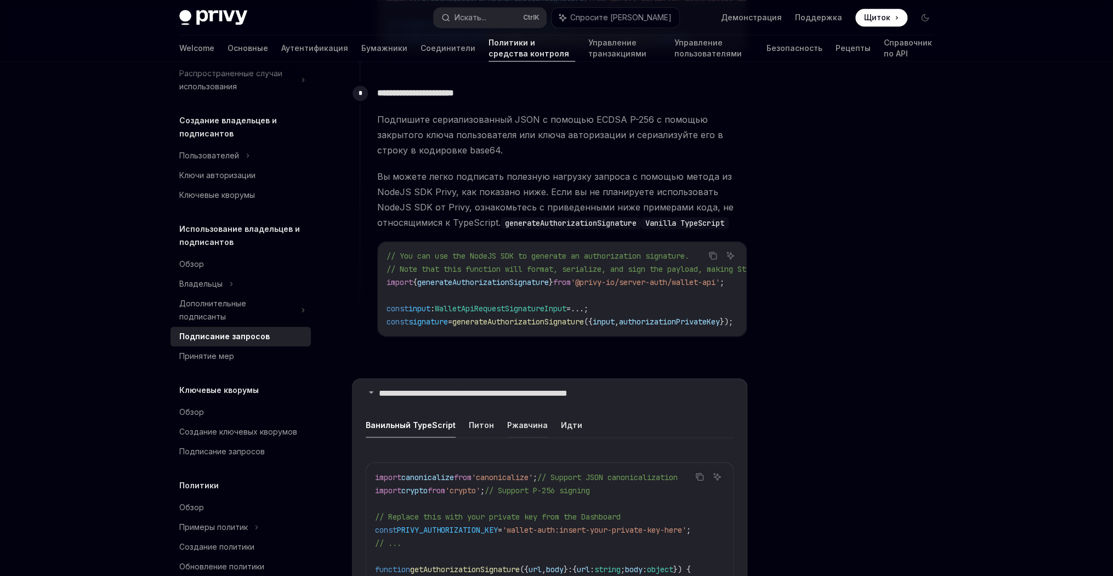
click at [525, 423] on font "Ржавчина" at bounding box center [527, 424] width 41 height 13
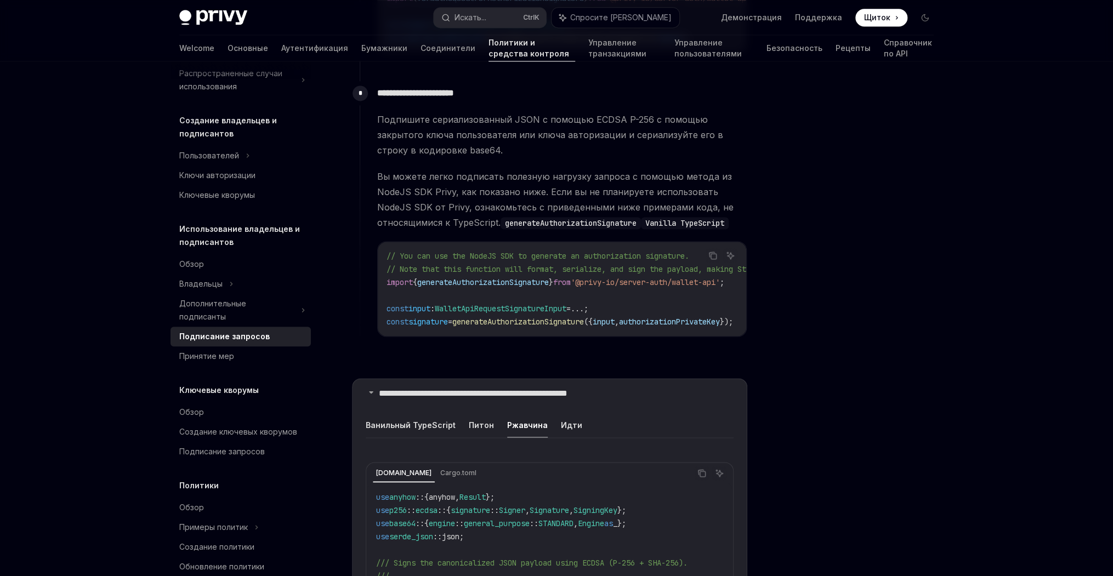
click at [552, 426] on ul "Ванильный TypeScript Питон Ржавчина Идти" at bounding box center [550, 425] width 368 height 26
click at [561, 426] on font "Идти" at bounding box center [571, 424] width 21 height 13
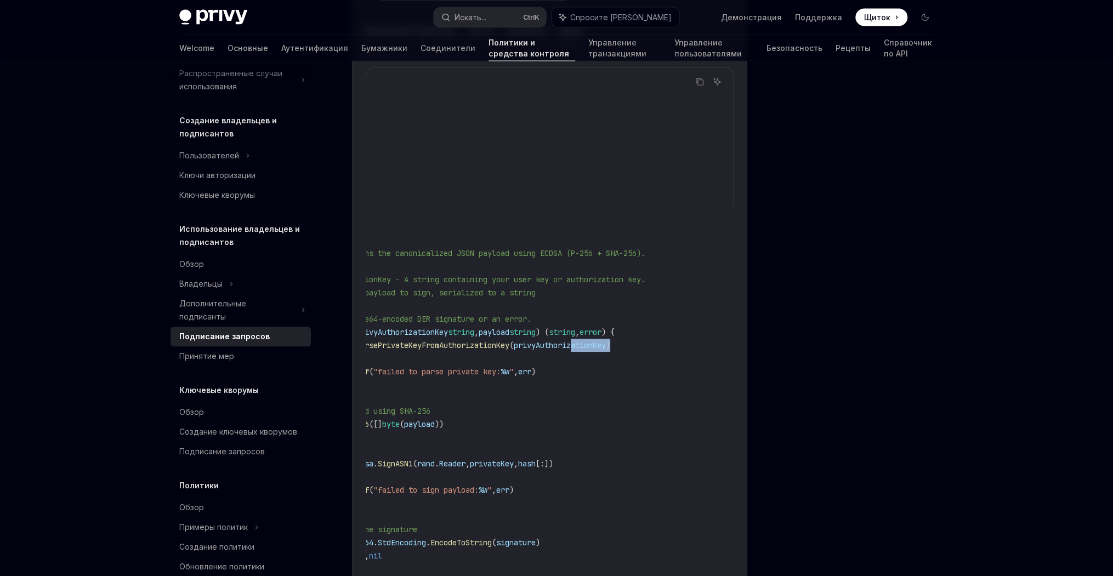
scroll to position [0, 8]
drag, startPoint x: 696, startPoint y: 343, endPoint x: 729, endPoint y: 346, distance: 32.5
click at [729, 346] on div "Копировать Спросите ИИ import ( " crypto/ecdsa " " crypto/elliptic " " crypto/r…" at bounding box center [550, 578] width 368 height 1045
drag, startPoint x: 729, startPoint y: 346, endPoint x: 683, endPoint y: 346, distance: 45.5
click at [683, 346] on code "import ( " crypto/ecdsa " " crypto/elliptic " " crypto/rand " " crypto/x509 " "…" at bounding box center [501, 576] width 448 height 1000
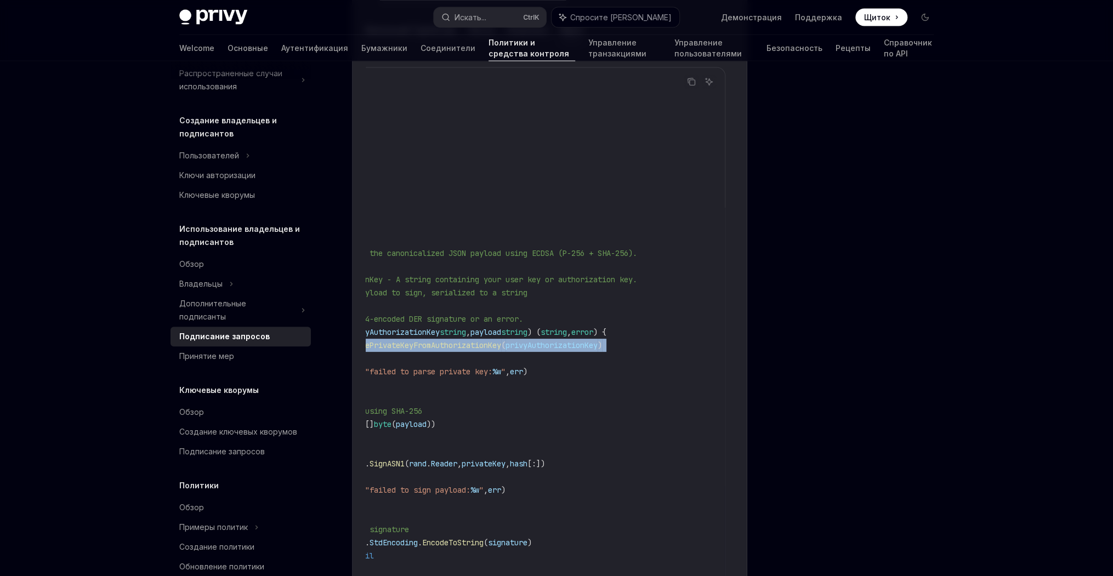
scroll to position [0, 0]
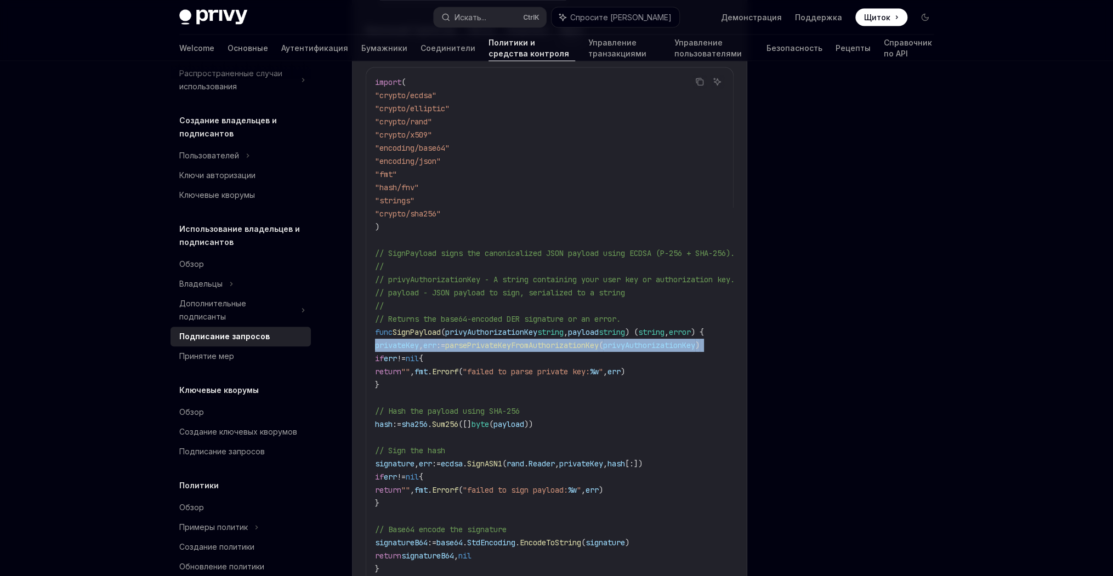
drag, startPoint x: 683, startPoint y: 346, endPoint x: 332, endPoint y: 346, distance: 351.0
drag, startPoint x: 332, startPoint y: 346, endPoint x: 492, endPoint y: 353, distance: 159.7
click at [492, 353] on code "import ( " crypto/ecdsa " " crypto/elliptic " " crypto/rand " " crypto/x509 " "…" at bounding box center [599, 576] width 448 height 1000
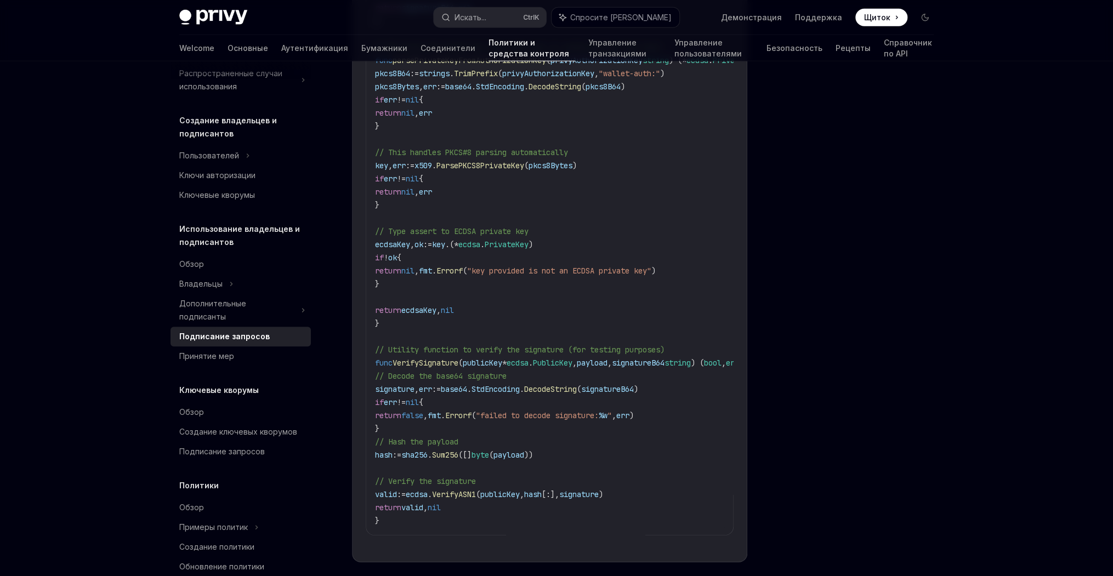
scroll to position [1996, 0]
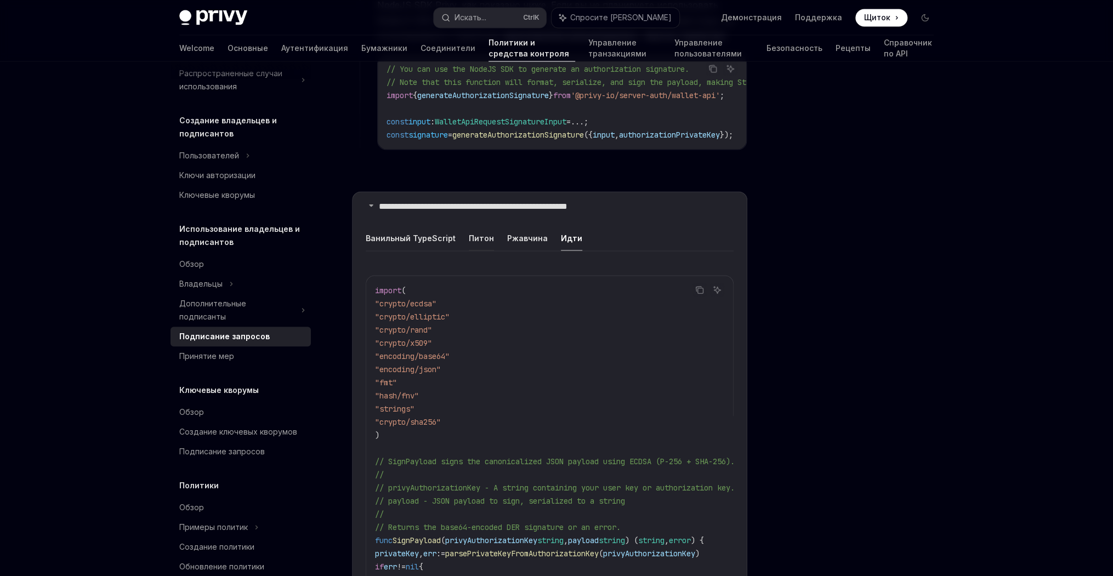
click at [481, 241] on font "Питон" at bounding box center [481, 237] width 25 height 13
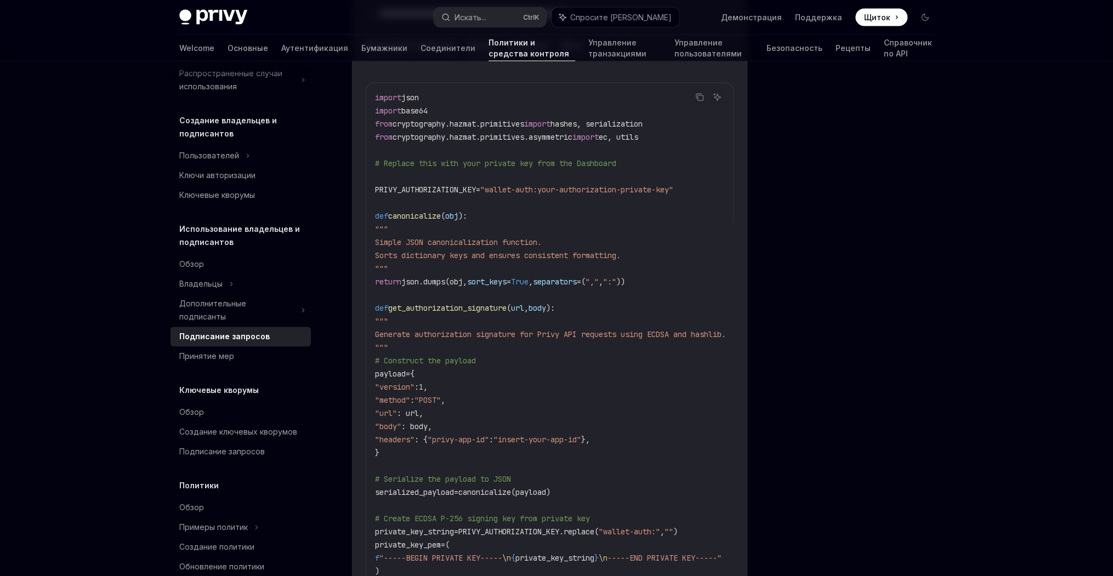
scroll to position [1394, 0]
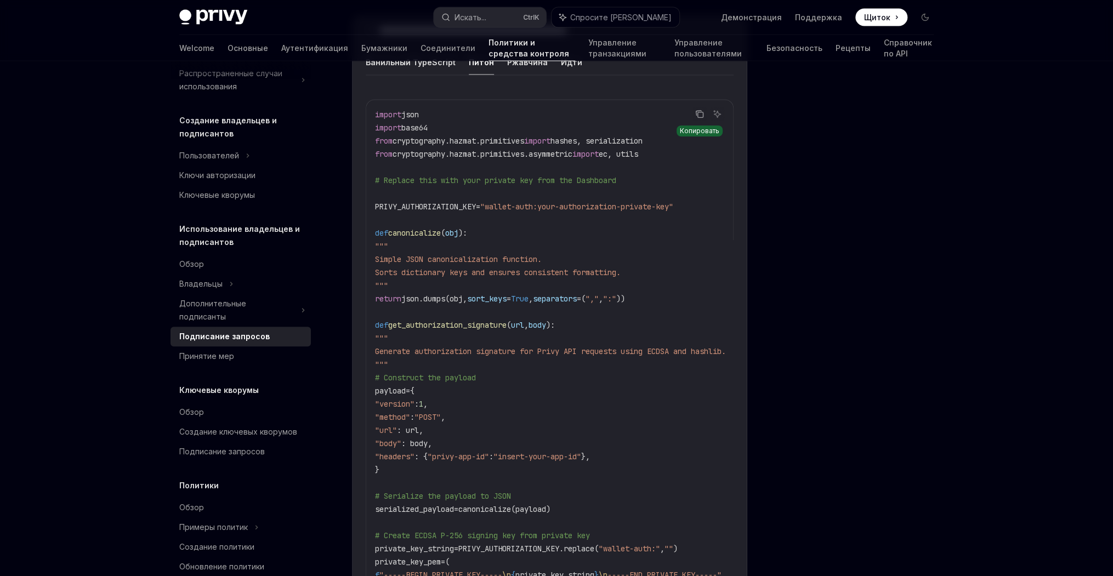
click at [700, 119] on button "Скопируйте содержимое из блока кода" at bounding box center [700, 114] width 14 height 14
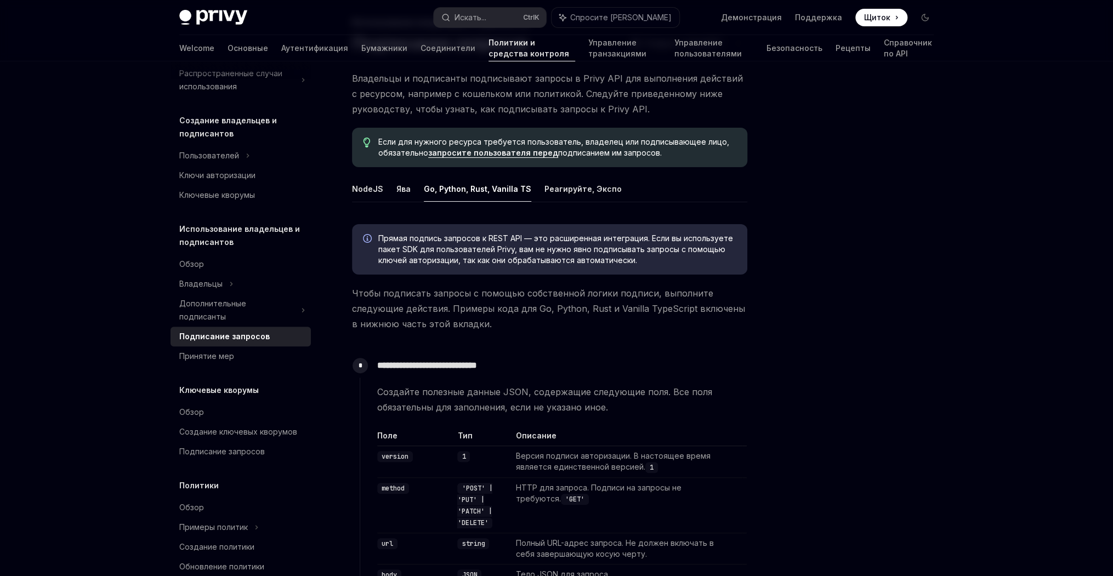
scroll to position [33, 0]
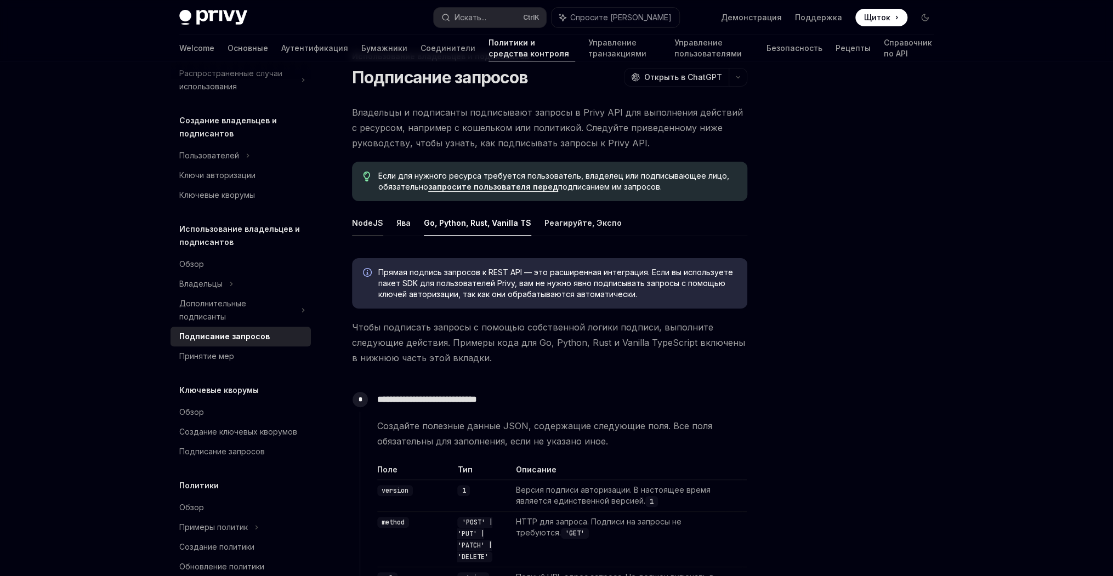
click at [360, 230] on button "NodeJS" at bounding box center [367, 223] width 31 height 26
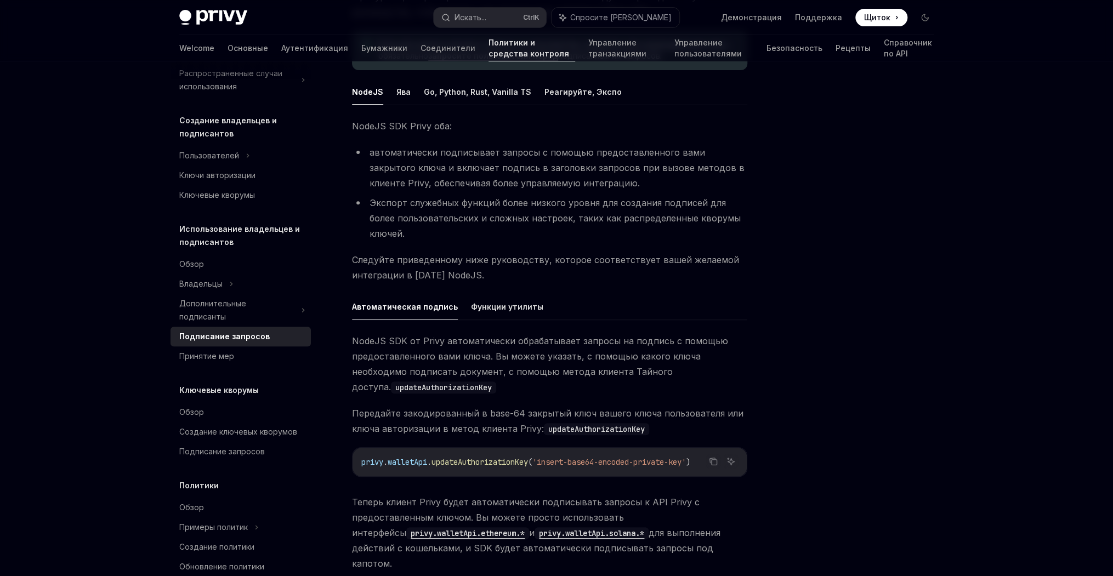
scroll to position [209, 0]
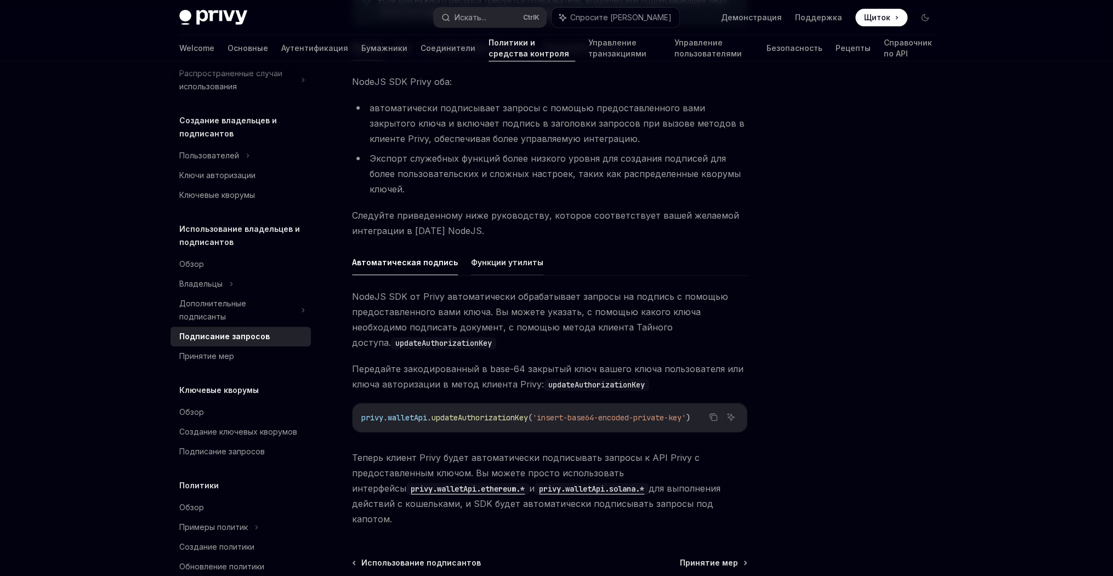
click at [475, 256] on font "Функции утилиты" at bounding box center [507, 262] width 72 height 13
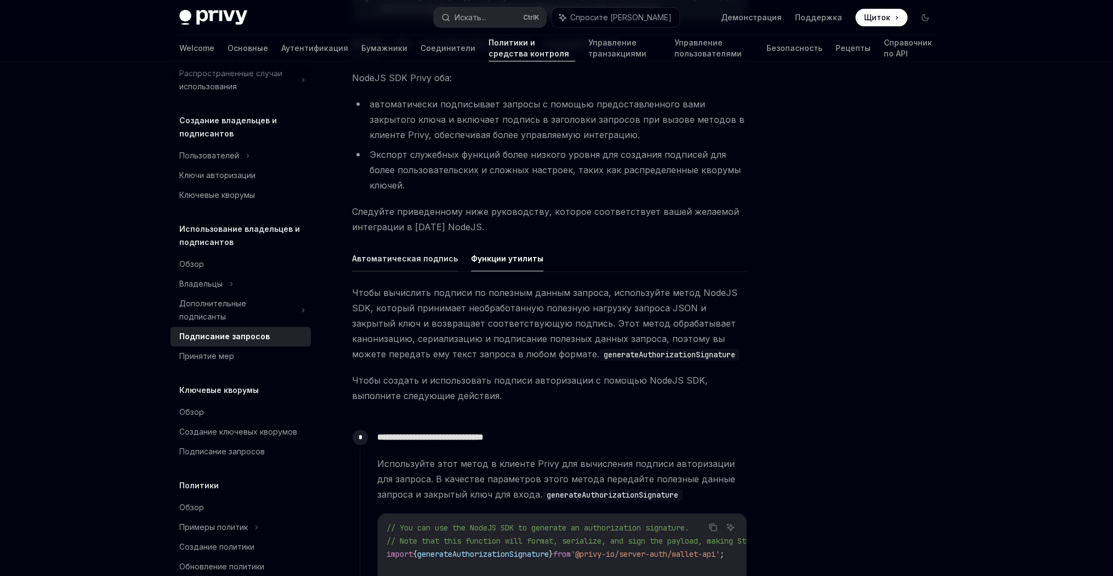
scroll to position [191, 0]
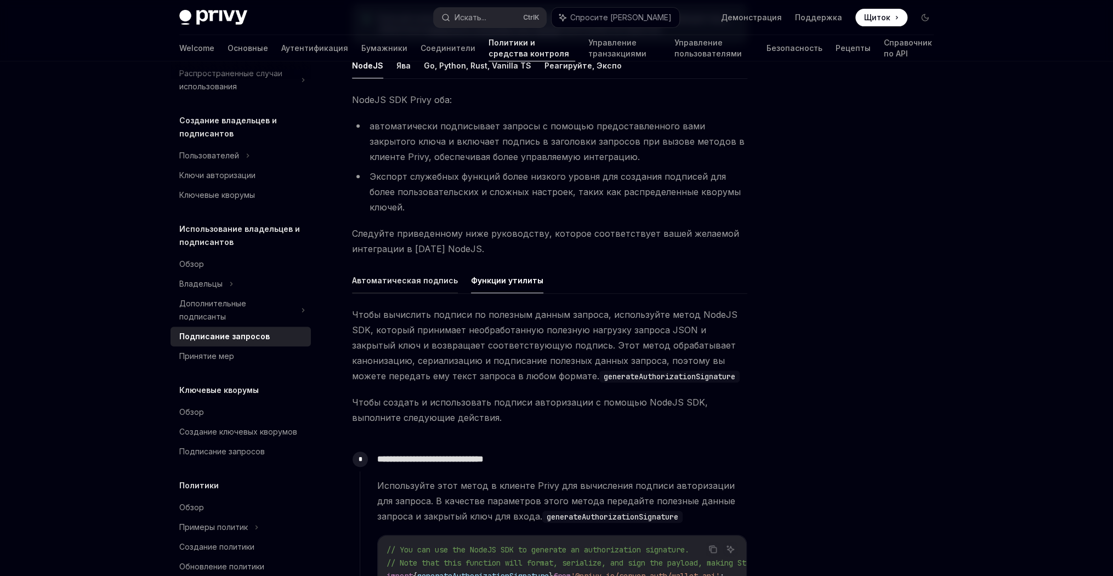
click at [418, 274] on font "Автоматическая подпись" at bounding box center [405, 280] width 106 height 13
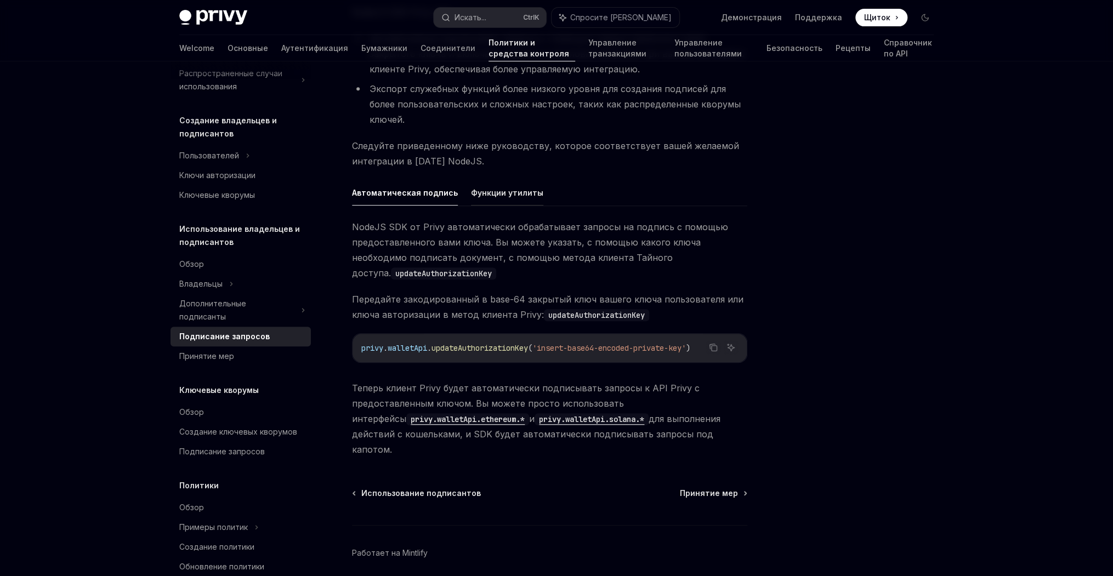
click at [494, 186] on font "Функции утилиты" at bounding box center [507, 192] width 72 height 13
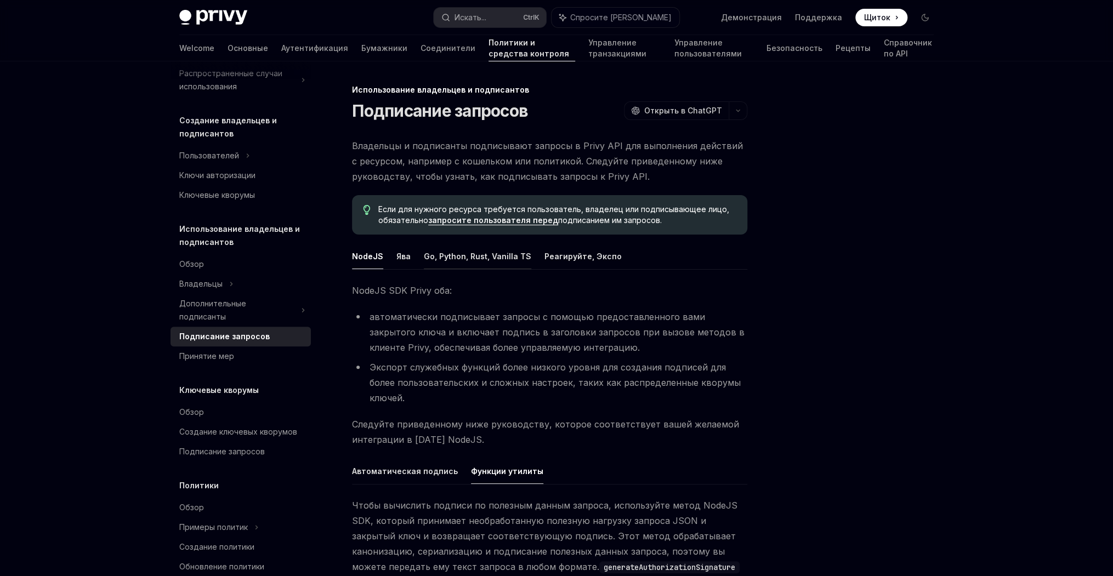
click at [428, 260] on font "Go, Python, Rust, Vanilla TS" at bounding box center [477, 256] width 107 height 13
type textarea "*"
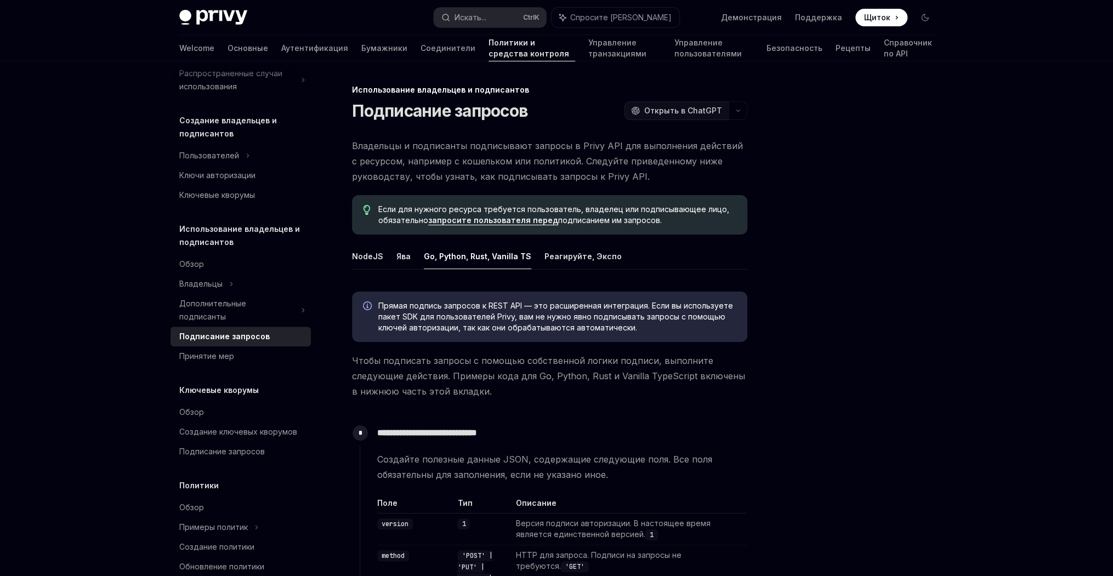
click at [684, 110] on span "Открыть в ChatGPT" at bounding box center [683, 110] width 78 height 11
